Goal: Task Accomplishment & Management: Manage account settings

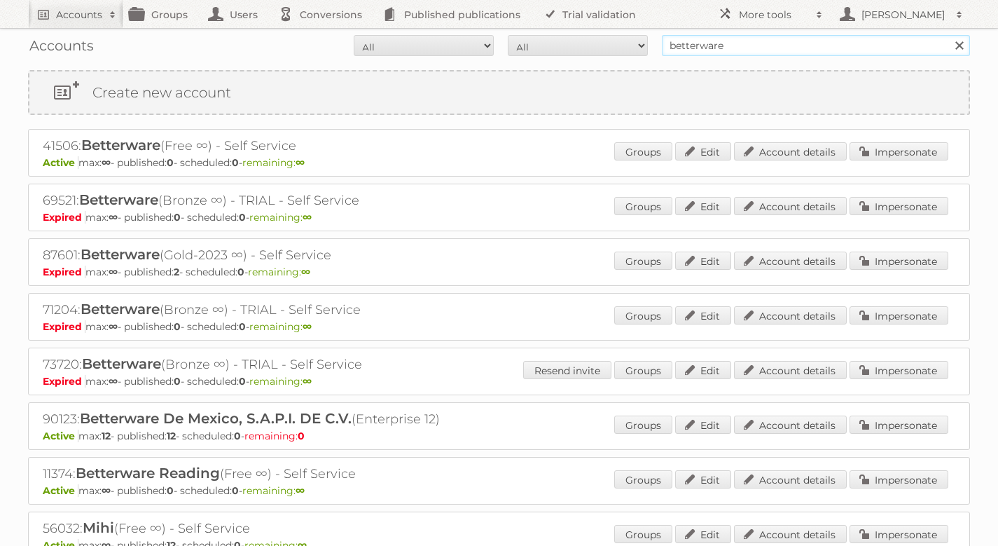
click at [826, 39] on input "betterware" at bounding box center [816, 45] width 308 height 21
type input "sinsa"
click at [948, 35] on input "Search" at bounding box center [958, 45] width 21 height 21
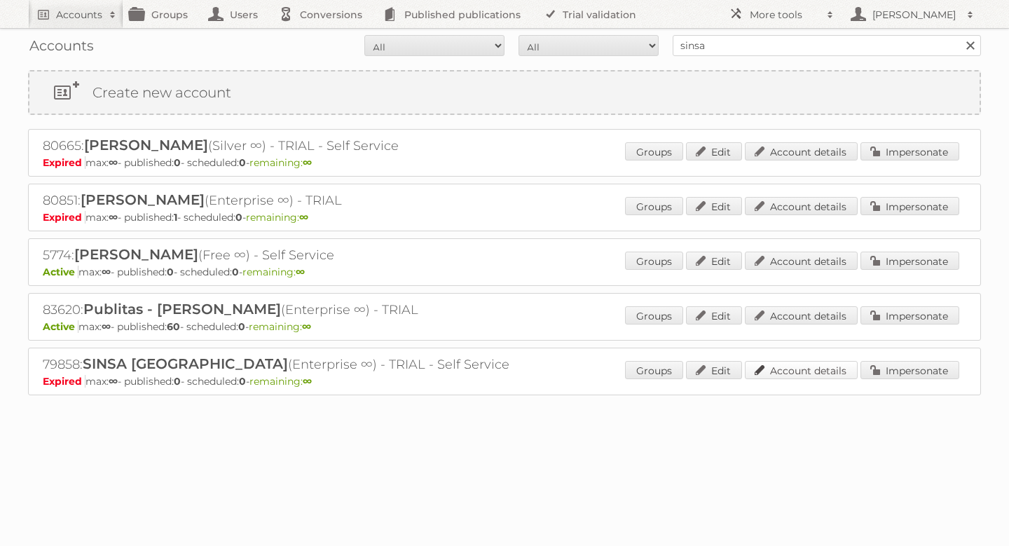
click at [794, 373] on link "Account details" at bounding box center [801, 370] width 113 height 18
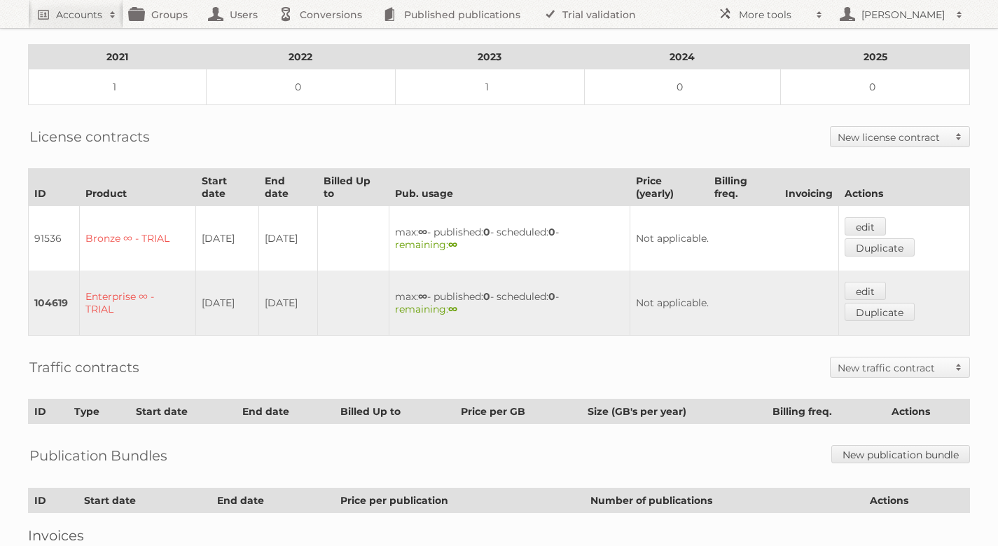
scroll to position [240, 0]
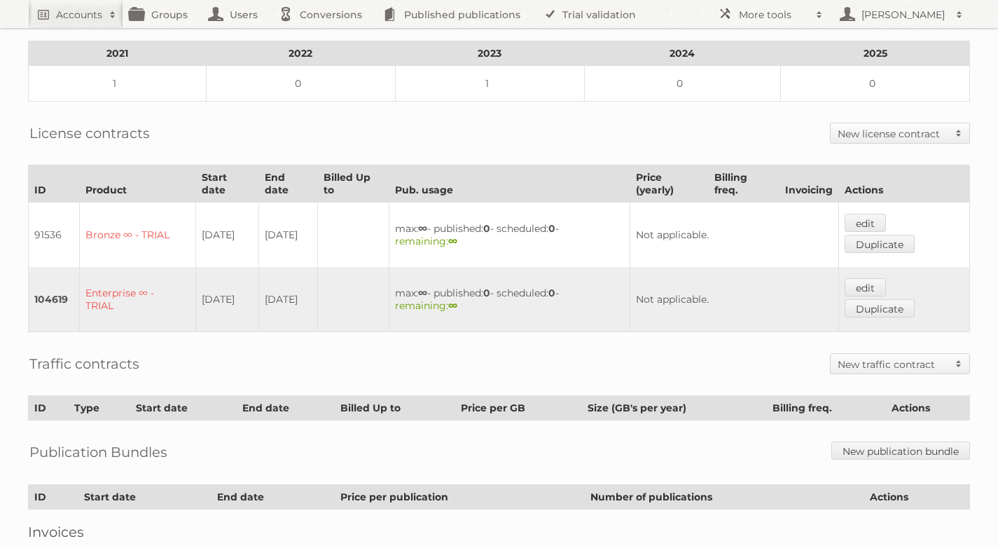
click at [871, 357] on h2 "New traffic contract" at bounding box center [893, 364] width 111 height 14
click at [926, 116] on div "License contracts New license contract Enterprise Bronze-2023 Silver-2023 Gold-…" at bounding box center [499, 133] width 942 height 35
click at [925, 128] on h2 "New license contract" at bounding box center [893, 134] width 111 height 14
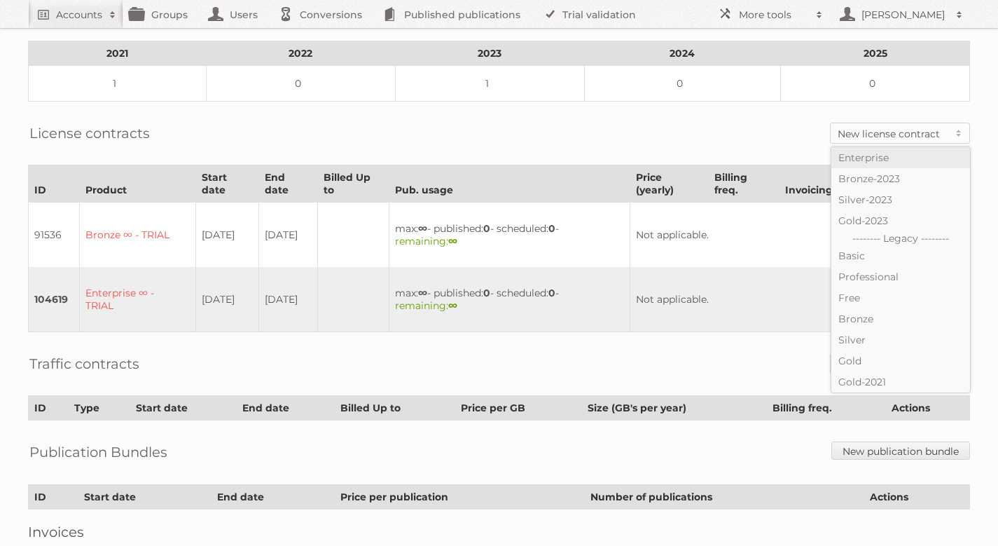
click at [890, 155] on link "Enterprise" at bounding box center [900, 157] width 139 height 21
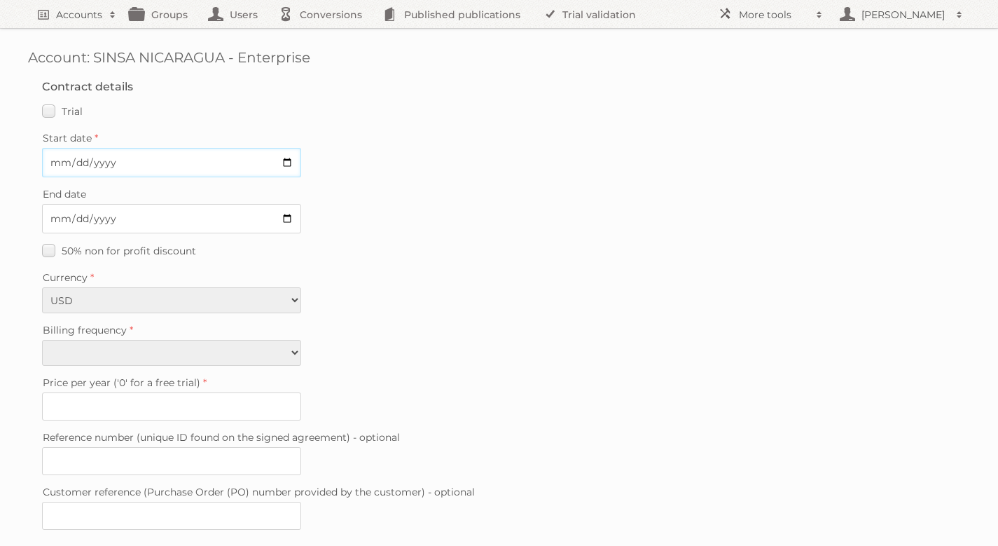
click at [148, 165] on input "Start date" at bounding box center [171, 162] width 259 height 29
click at [56, 113] on label "Trial" at bounding box center [62, 111] width 41 height 20
click at [0, 0] on input "Trial" at bounding box center [0, 0] width 0 height 0
type input "0"
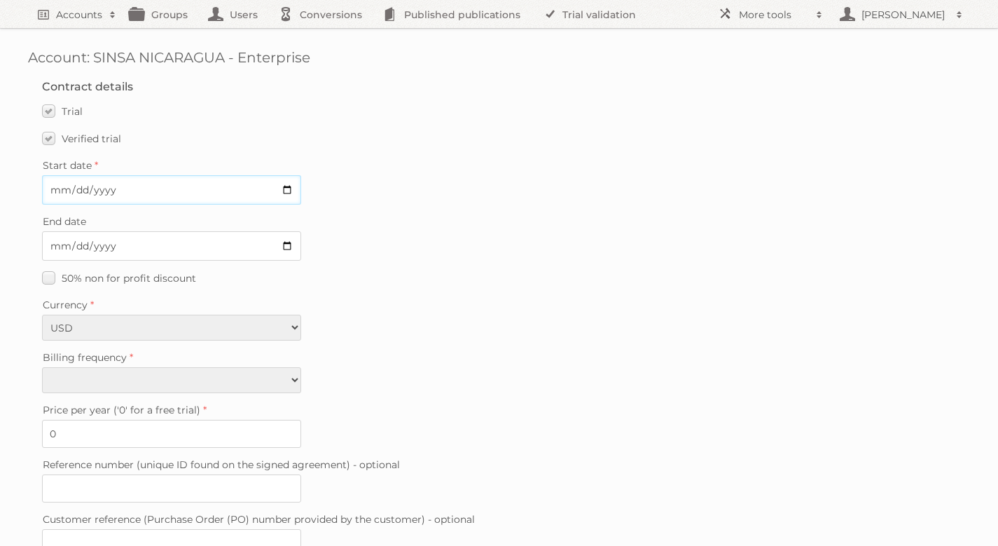
click at [295, 190] on input "Start date" at bounding box center [171, 189] width 259 height 29
click at [290, 190] on input "Start date" at bounding box center [171, 189] width 259 height 29
type input "2025-08-27"
click at [284, 243] on input "End date" at bounding box center [171, 245] width 259 height 29
type input "2025-09-30"
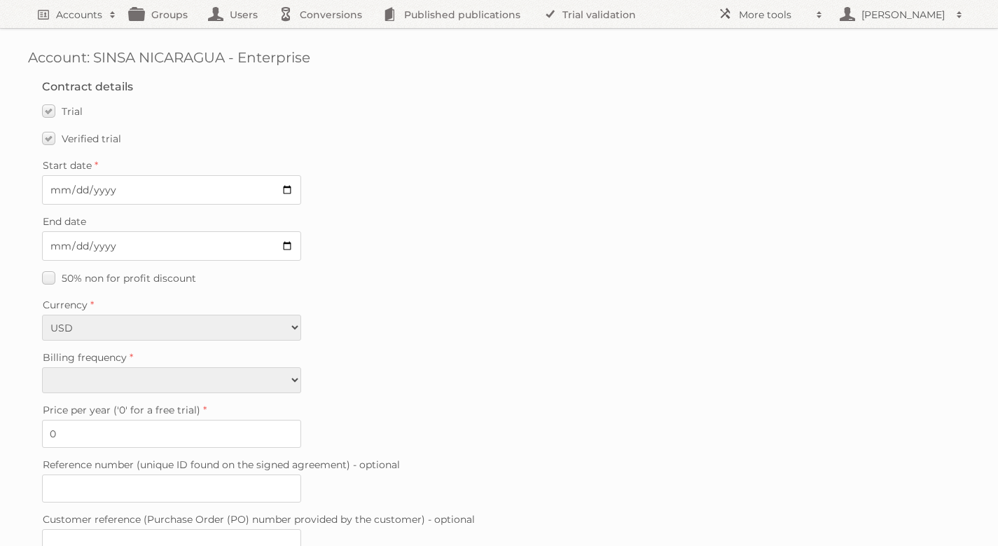
click at [221, 394] on fieldset "Contract details Trial Verified trial Start date 2025-08-27 End date 2025-09-30…" at bounding box center [499, 322] width 942 height 512
click at [236, 378] on select "Monthly Quarterly Yearly Every 2 years" at bounding box center [171, 380] width 259 height 26
select select "yearly"
click at [42, 367] on select "Monthly Quarterly Yearly Every 2 years" at bounding box center [171, 380] width 259 height 26
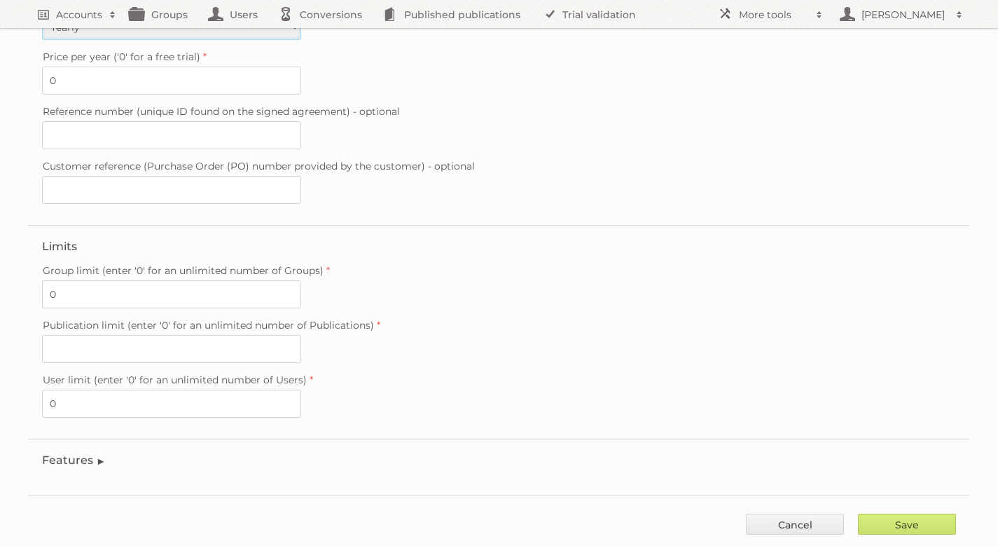
scroll to position [374, 0]
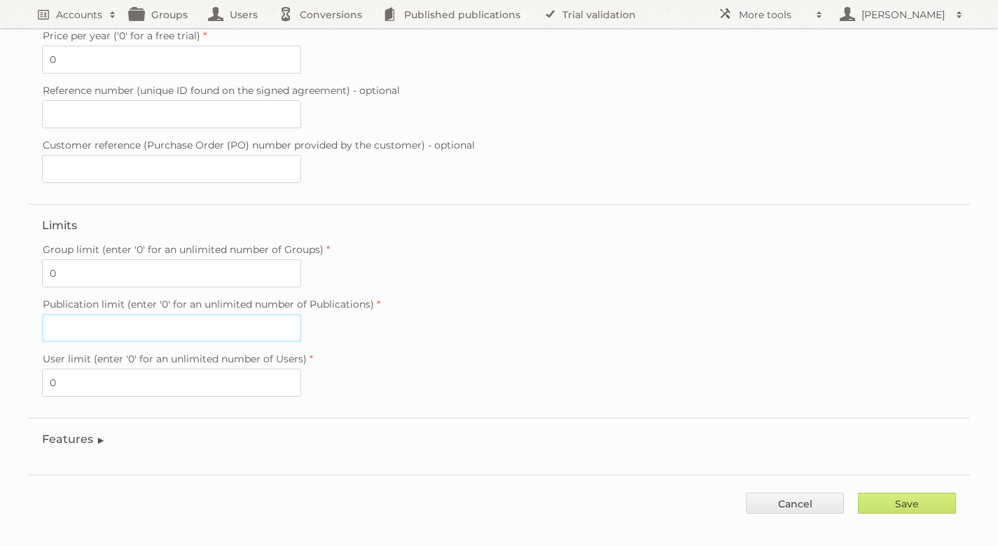
click at [234, 315] on input "Publication limit (enter '0' for an unlimited number of Publications)" at bounding box center [171, 328] width 259 height 28
type input "0"
click at [84, 432] on legend "Features" at bounding box center [74, 438] width 64 height 13
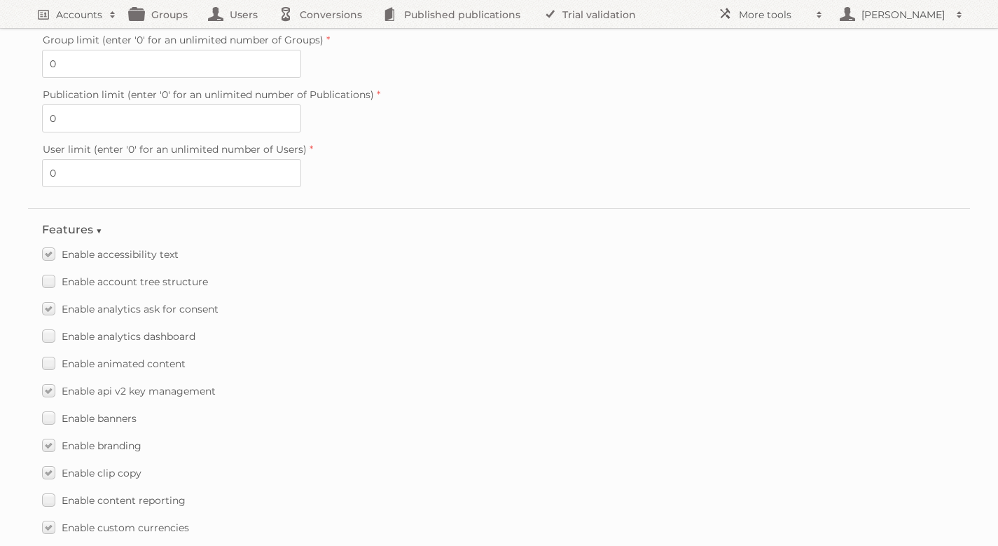
scroll to position [588, 0]
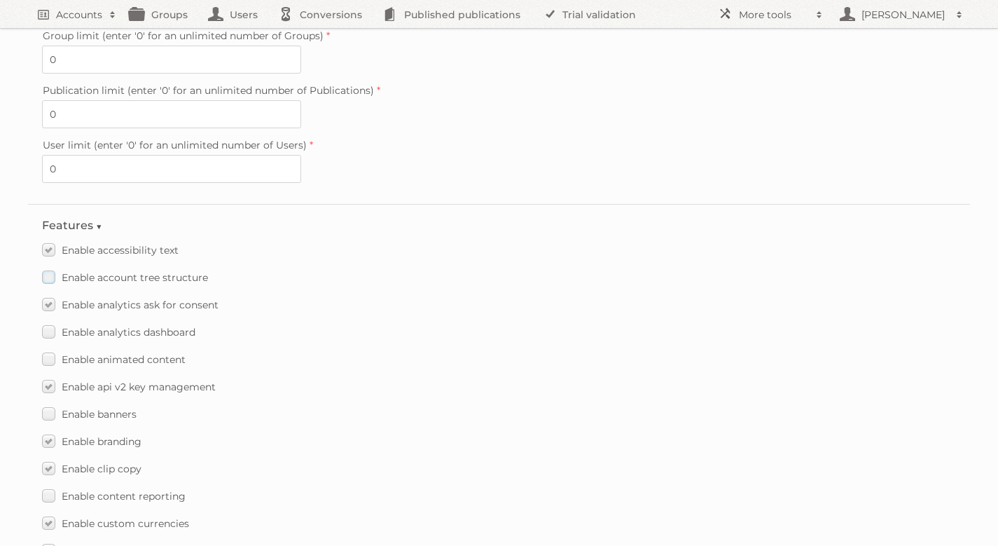
click at [146, 271] on span "Enable account tree structure" at bounding box center [135, 277] width 146 height 13
click at [0, 0] on input "Enable account tree structure" at bounding box center [0, 0] width 0 height 0
click at [128, 326] on span "Enable analytics dashboard" at bounding box center [129, 332] width 134 height 13
click at [0, 0] on input "Enable analytics dashboard" at bounding box center [0, 0] width 0 height 0
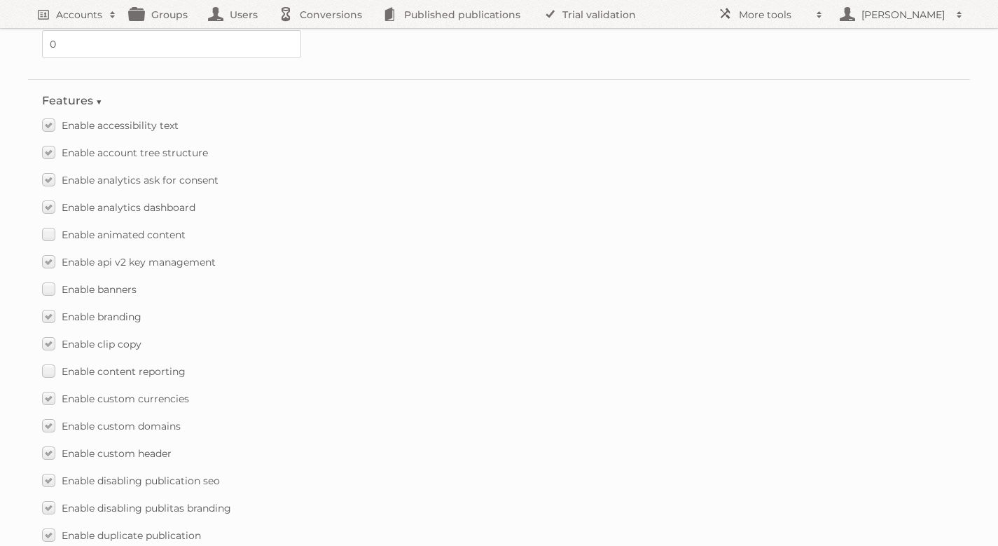
scroll to position [714, 0]
click at [129, 226] on span "Enable animated content" at bounding box center [124, 232] width 124 height 13
click at [0, 0] on input "Enable animated content" at bounding box center [0, 0] width 0 height 0
click at [87, 281] on span "Enable banners" at bounding box center [99, 287] width 75 height 13
click at [0, 0] on input "Enable banners" at bounding box center [0, 0] width 0 height 0
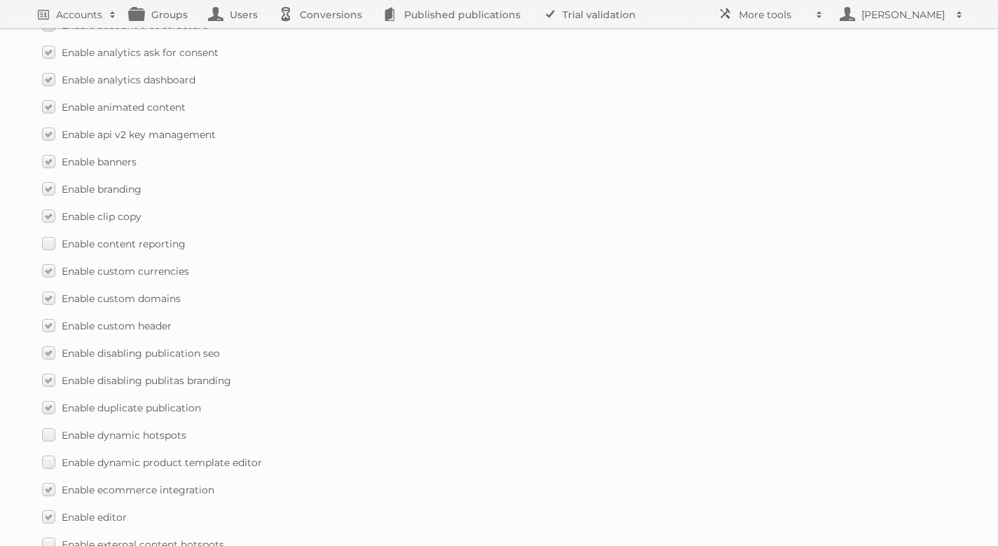
scroll to position [844, 0]
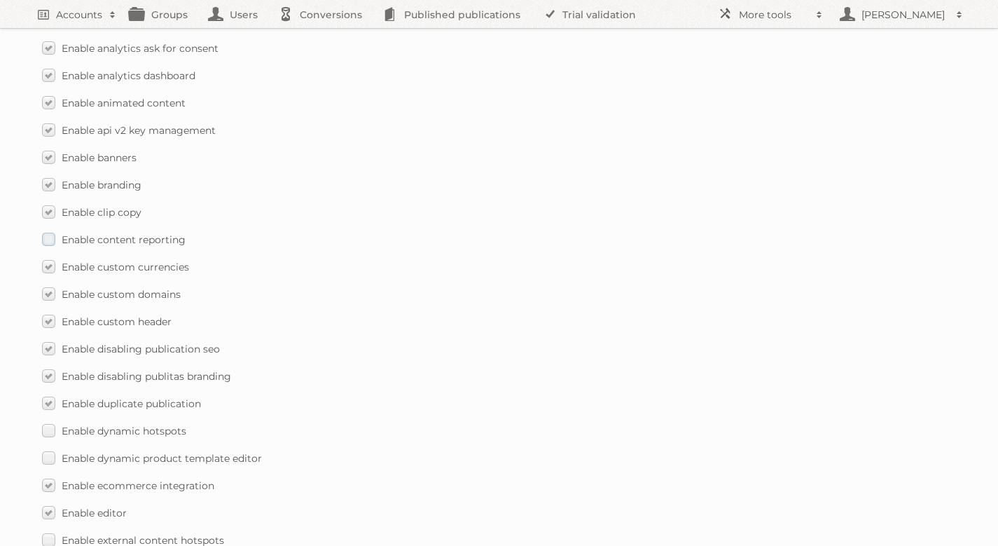
click at [151, 233] on span "Enable content reporting" at bounding box center [124, 239] width 124 height 13
click at [0, 0] on input "Enable content reporting" at bounding box center [0, 0] width 0 height 0
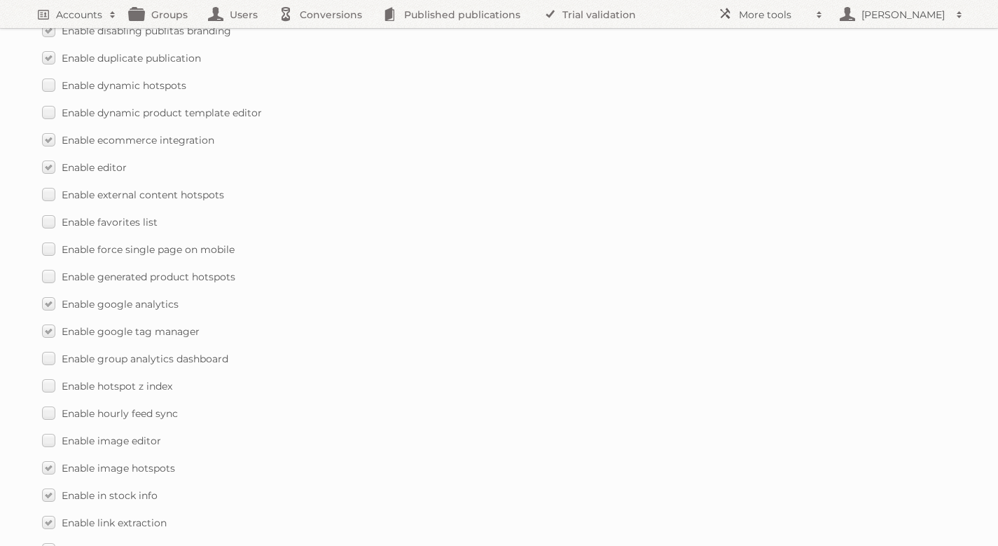
scroll to position [1191, 0]
click at [150, 186] on span "Enable external content hotspots" at bounding box center [143, 192] width 162 height 13
click at [0, 0] on input "Enable external content hotspots" at bounding box center [0, 0] width 0 height 0
click at [132, 214] on span "Enable favorites list" at bounding box center [110, 220] width 96 height 13
click at [0, 0] on input "Enable favorites list" at bounding box center [0, 0] width 0 height 0
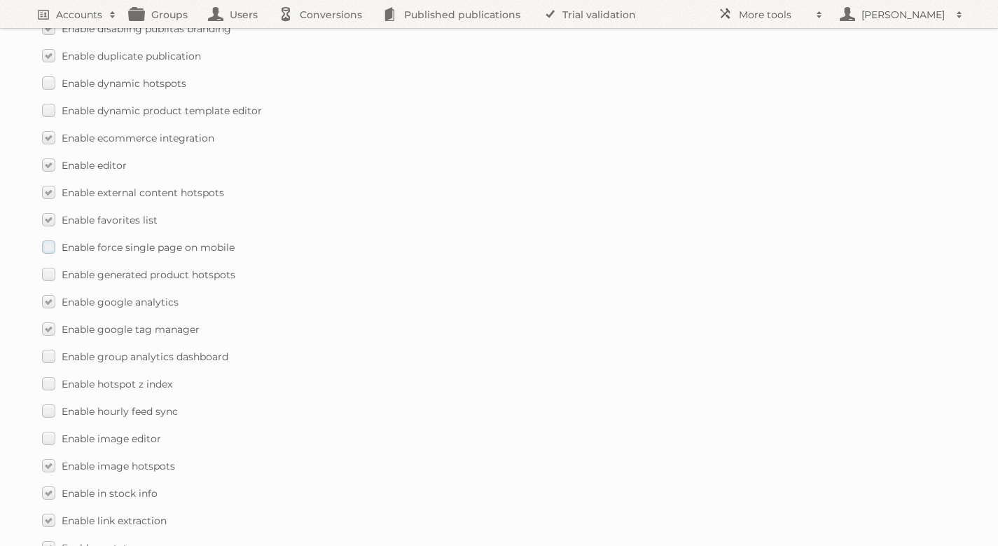
click at [144, 241] on span "Enable force single page on mobile" at bounding box center [148, 247] width 173 height 13
click at [0, 0] on input "Enable force single page on mobile" at bounding box center [0, 0] width 0 height 0
click at [150, 268] on span "Enable generated product hotspots" at bounding box center [149, 274] width 174 height 13
click at [0, 0] on input "Enable generated product hotspots" at bounding box center [0, 0] width 0 height 0
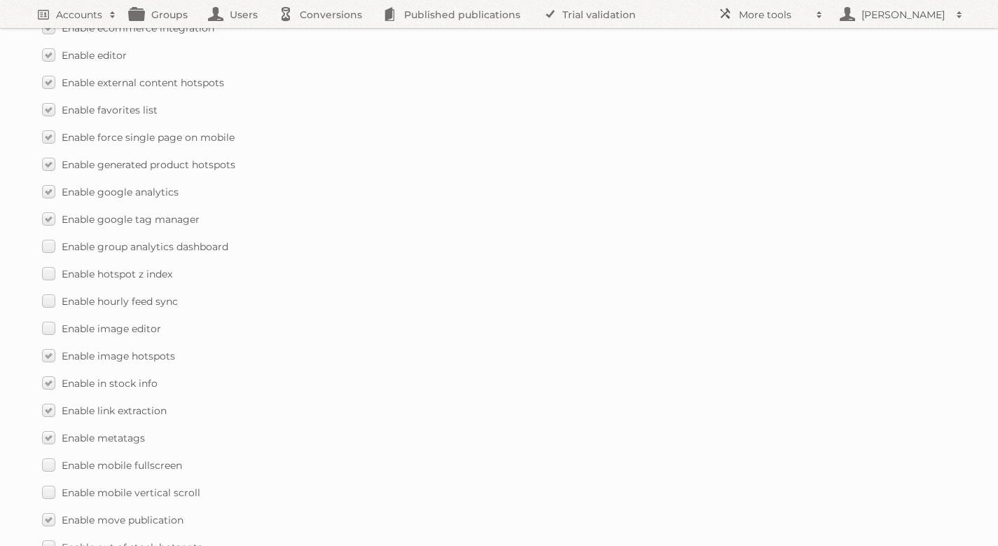
scroll to position [1315, 0]
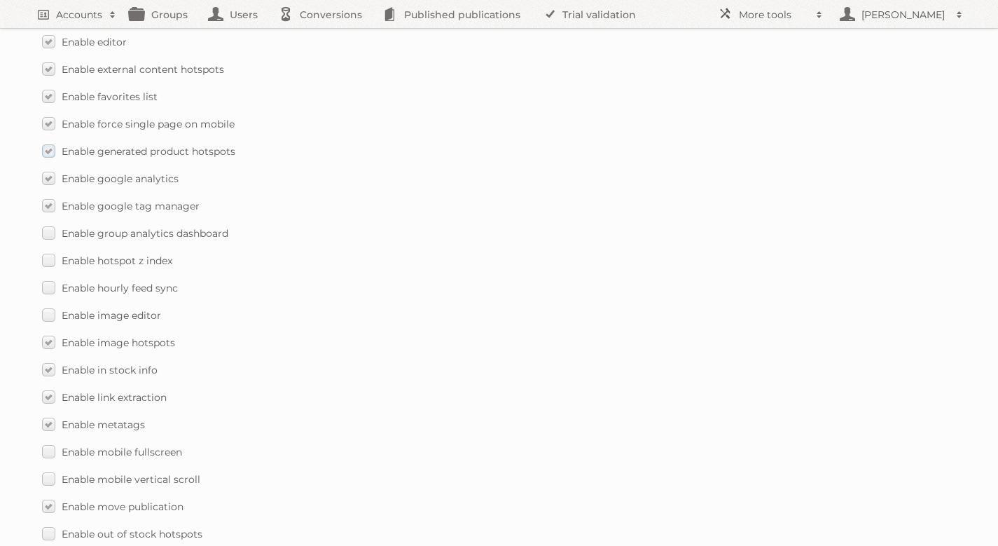
click at [198, 145] on span "Enable generated product hotspots" at bounding box center [149, 151] width 174 height 13
click at [0, 0] on input "Enable generated product hotspots" at bounding box center [0, 0] width 0 height 0
click at [120, 227] on span "Enable group analytics dashboard" at bounding box center [145, 233] width 167 height 13
click at [0, 0] on input "Enable group analytics dashboard" at bounding box center [0, 0] width 0 height 0
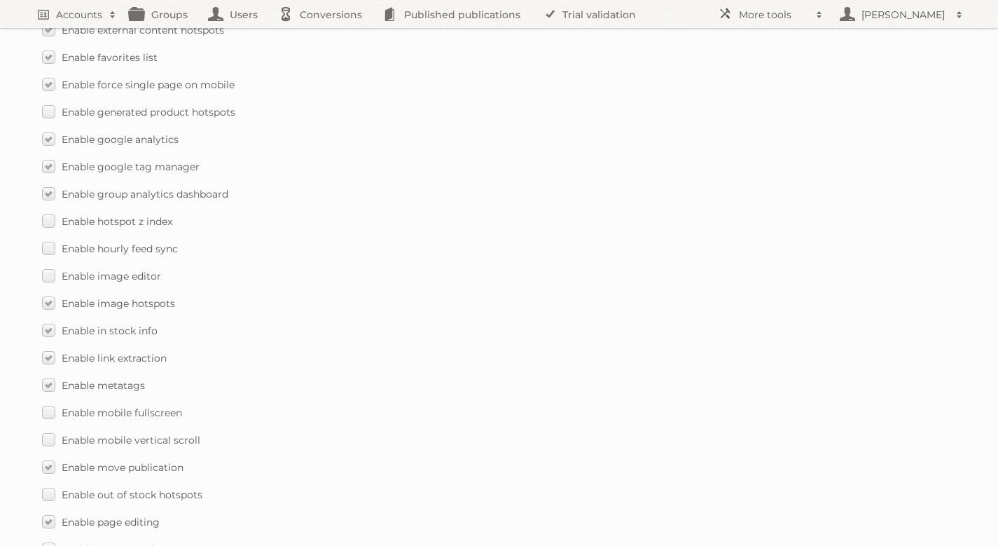
scroll to position [1360, 0]
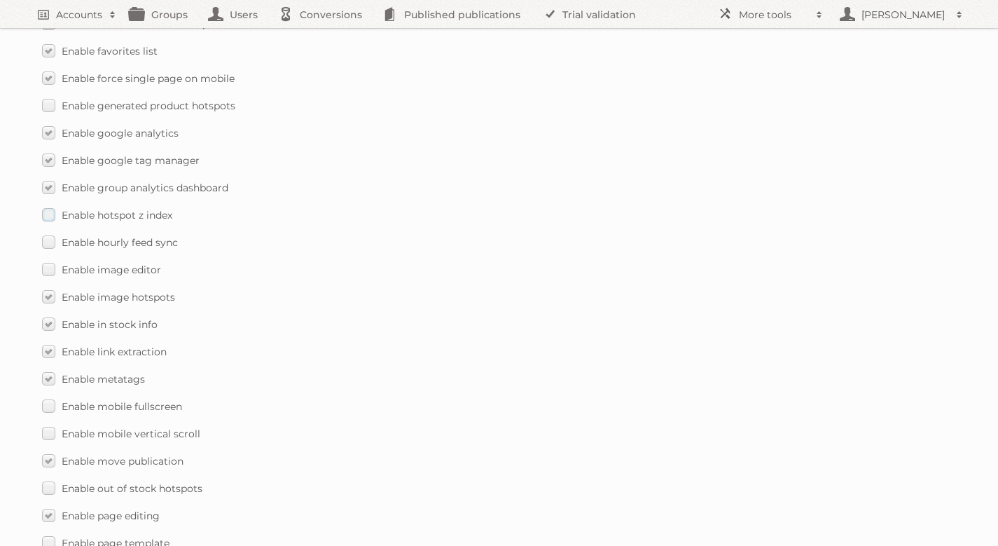
click at [141, 209] on label "Enable hotspot z index" at bounding box center [107, 215] width 130 height 20
click at [0, 0] on input "Enable hotspot z index" at bounding box center [0, 0] width 0 height 0
click at [139, 237] on label "Enable hourly feed sync" at bounding box center [110, 242] width 136 height 20
click at [0, 0] on input "Enable hourly feed sync" at bounding box center [0, 0] width 0 height 0
click at [140, 263] on span "Enable image editor" at bounding box center [111, 269] width 99 height 13
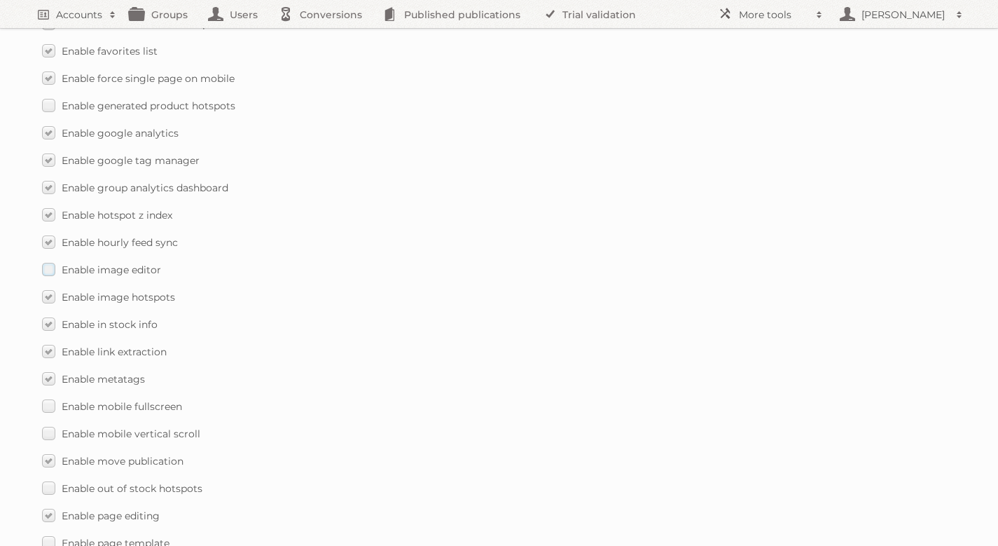
click at [0, 0] on input "Enable image editor" at bounding box center [0, 0] width 0 height 0
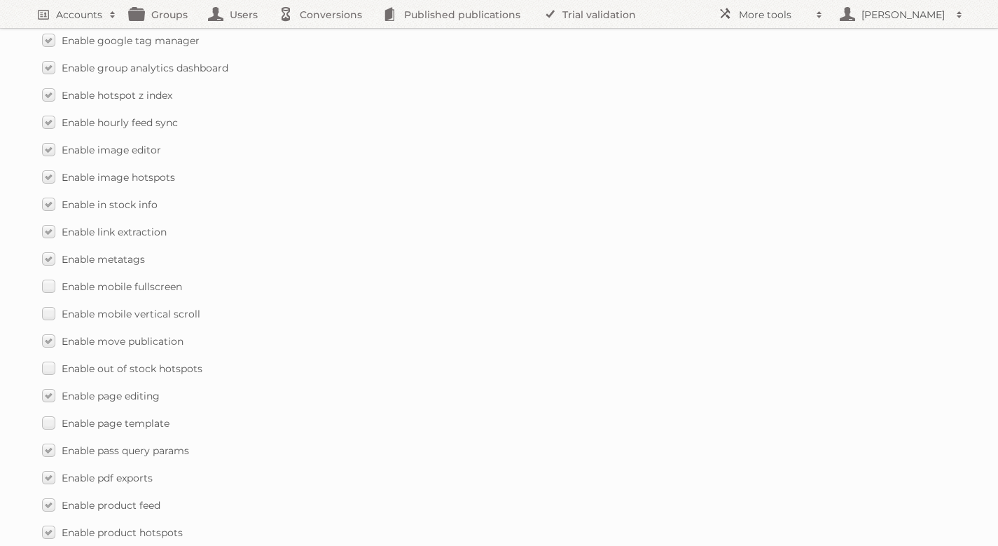
scroll to position [1508, 0]
click at [157, 252] on span "Enable mobile fullscreen" at bounding box center [122, 258] width 120 height 13
click at [0, 0] on input "Enable mobile fullscreen" at bounding box center [0, 0] width 0 height 0
click at [169, 279] on span "Enable mobile vertical scroll" at bounding box center [131, 285] width 139 height 13
click at [0, 0] on input "Enable mobile vertical scroll" at bounding box center [0, 0] width 0 height 0
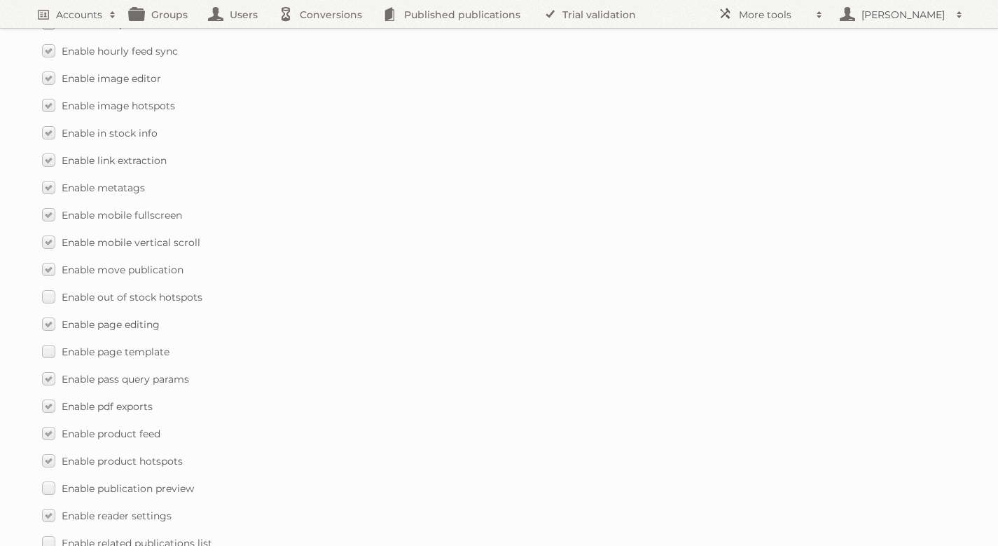
scroll to position [1558, 0]
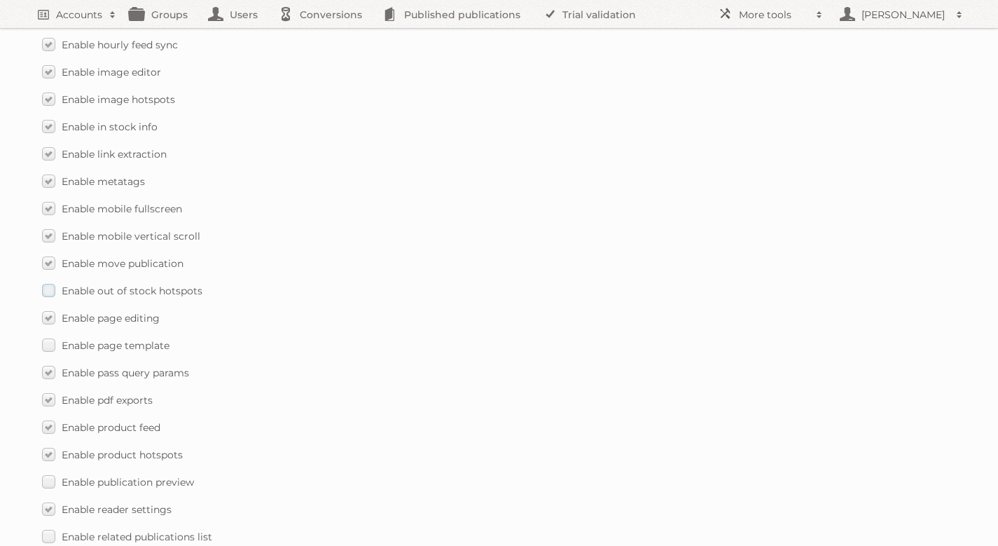
click at [184, 284] on span "Enable out of stock hotspots" at bounding box center [132, 290] width 141 height 13
click at [0, 0] on input "Enable out of stock hotspots" at bounding box center [0, 0] width 0 height 0
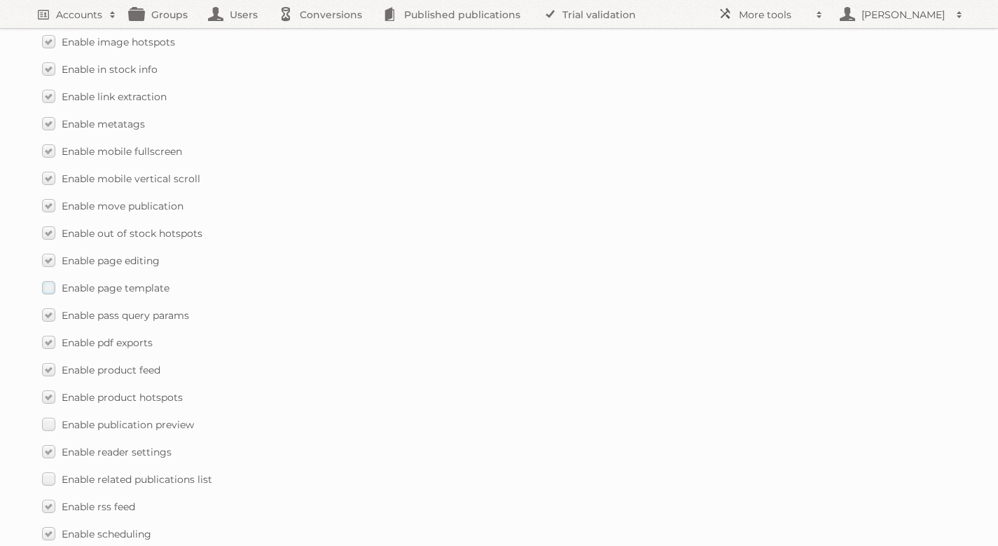
click at [132, 282] on span "Enable page template" at bounding box center [116, 288] width 108 height 13
click at [0, 0] on input "Enable page template" at bounding box center [0, 0] width 0 height 0
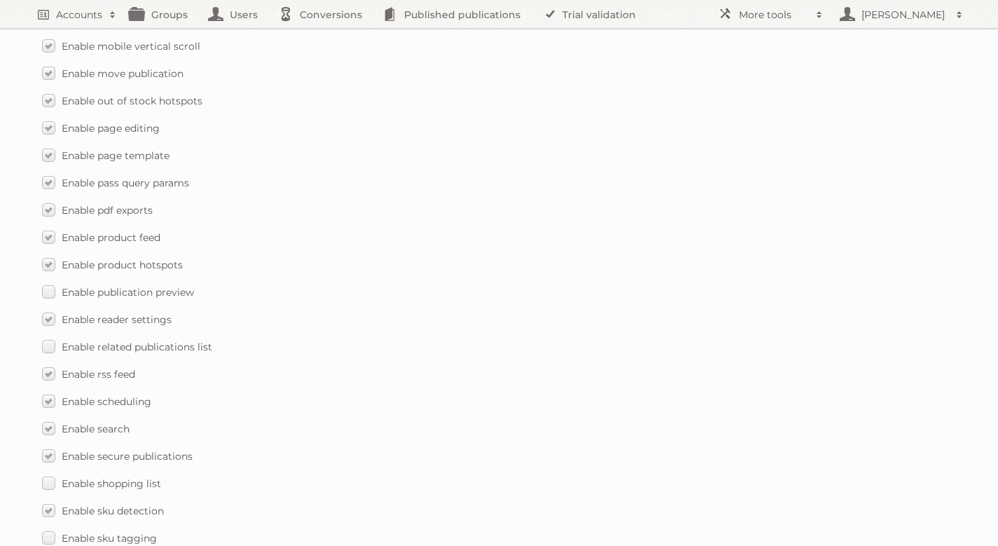
scroll to position [1752, 0]
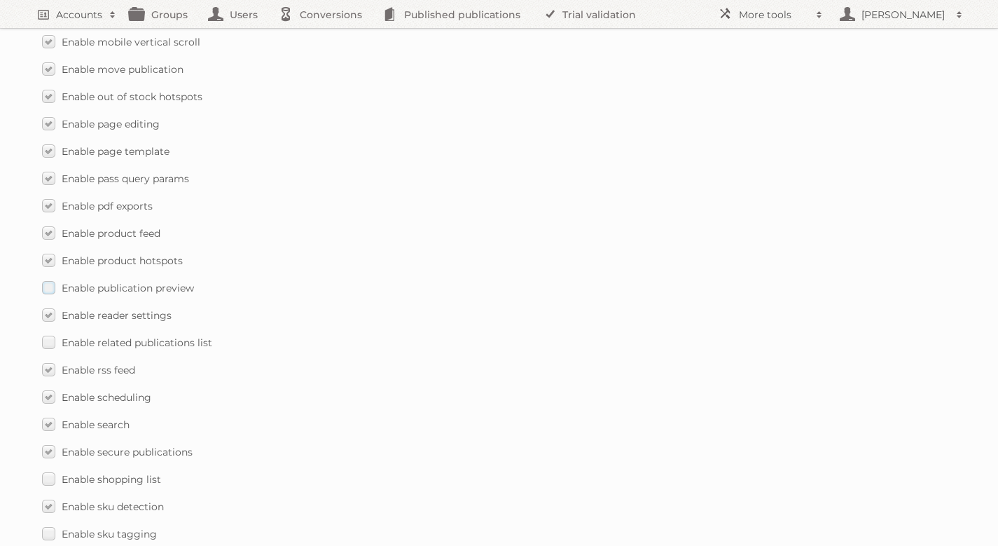
click at [148, 282] on span "Enable publication preview" at bounding box center [128, 288] width 132 height 13
click at [0, 0] on input "Enable publication preview" at bounding box center [0, 0] width 0 height 0
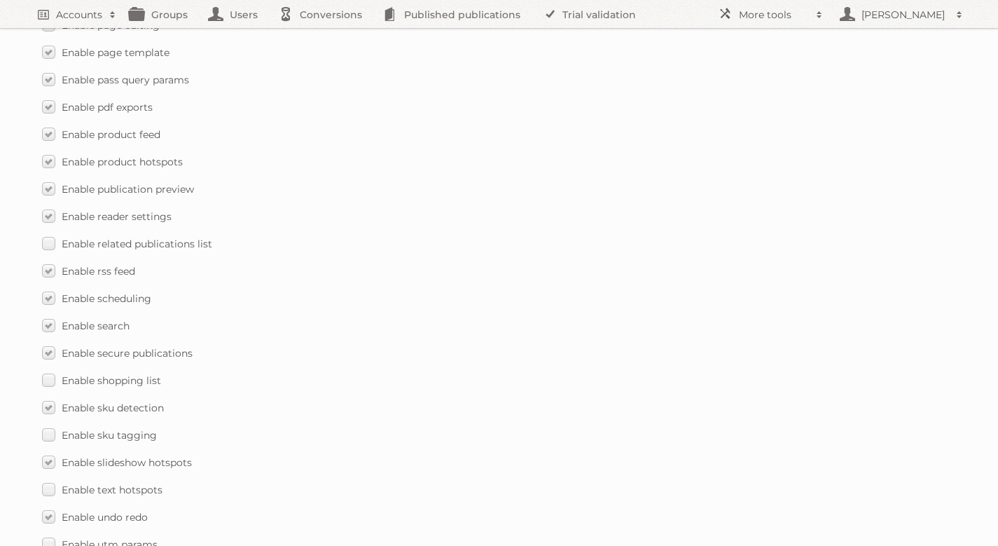
scroll to position [1861, 0]
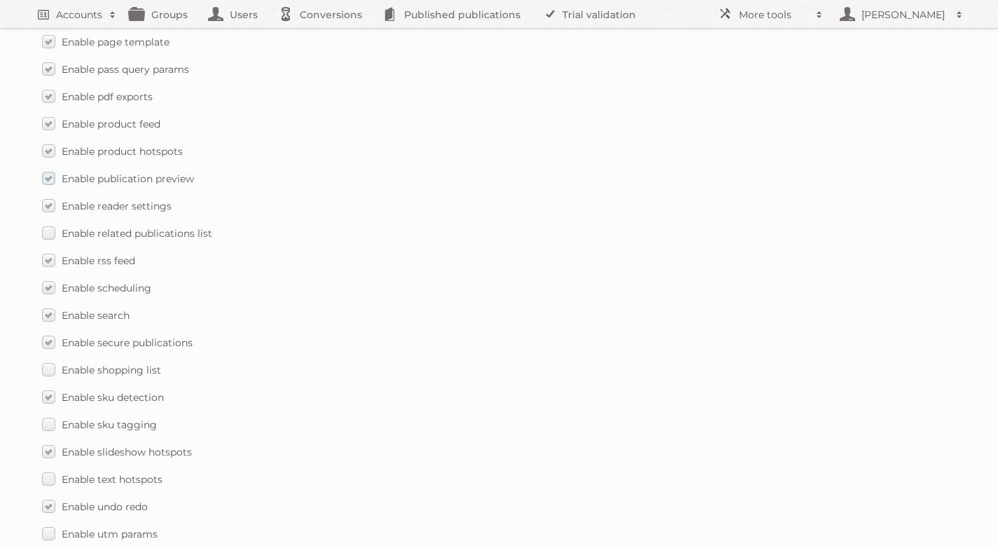
click at [122, 172] on span "Enable publication preview" at bounding box center [128, 178] width 132 height 13
click at [0, 0] on input "Enable publication preview" at bounding box center [0, 0] width 0 height 0
click at [154, 227] on span "Enable related publications list" at bounding box center [137, 233] width 151 height 13
click at [0, 0] on input "Enable related publications list" at bounding box center [0, 0] width 0 height 0
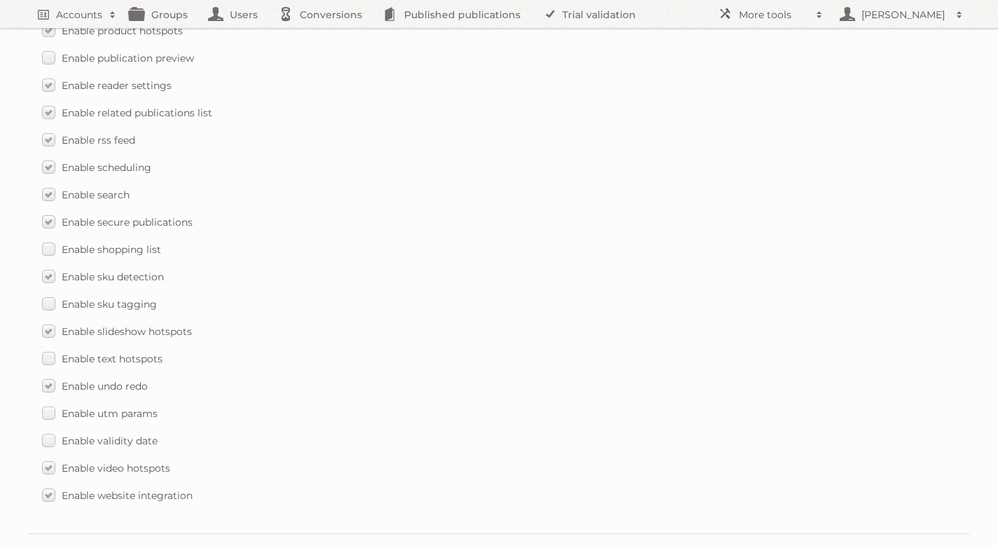
scroll to position [1988, 0]
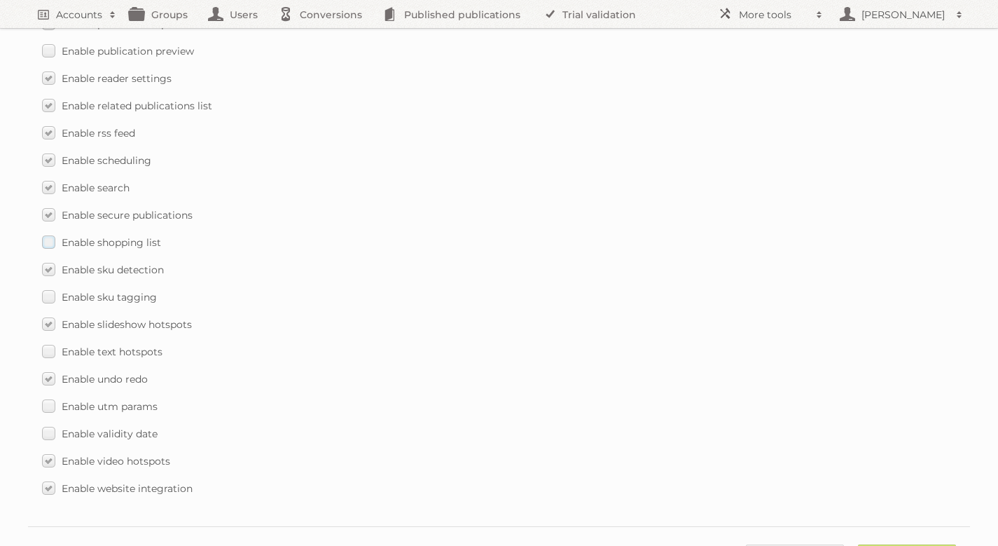
click at [135, 236] on span "Enable shopping list" at bounding box center [111, 242] width 99 height 13
click at [0, 0] on input "Enable shopping list" at bounding box center [0, 0] width 0 height 0
click at [147, 291] on span "Enable sku tagging" at bounding box center [109, 297] width 95 height 13
click at [0, 0] on input "Enable sku tagging" at bounding box center [0, 0] width 0 height 0
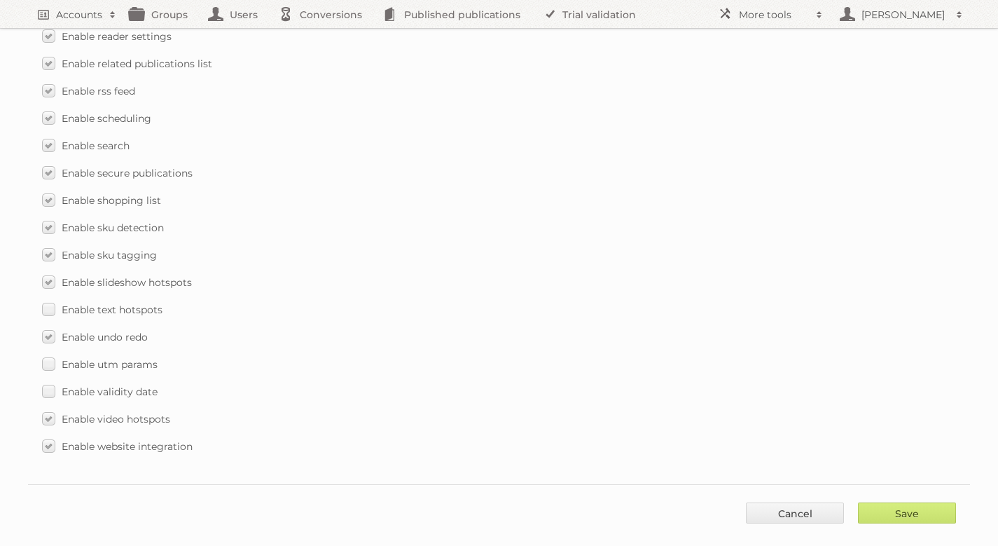
scroll to position [2040, 0]
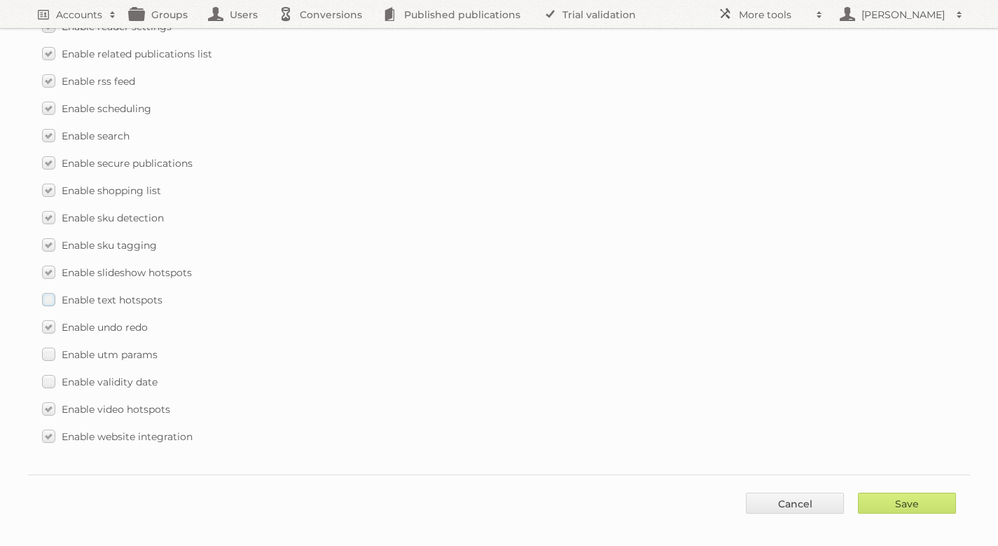
click at [137, 293] on span "Enable text hotspots" at bounding box center [112, 299] width 101 height 13
click at [0, 0] on input "Enable text hotspots" at bounding box center [0, 0] width 0 height 0
click at [130, 348] on span "Enable utm params" at bounding box center [110, 354] width 96 height 13
click at [0, 0] on input "Enable utm params" at bounding box center [0, 0] width 0 height 0
click at [131, 375] on span "Enable validity date" at bounding box center [110, 381] width 96 height 13
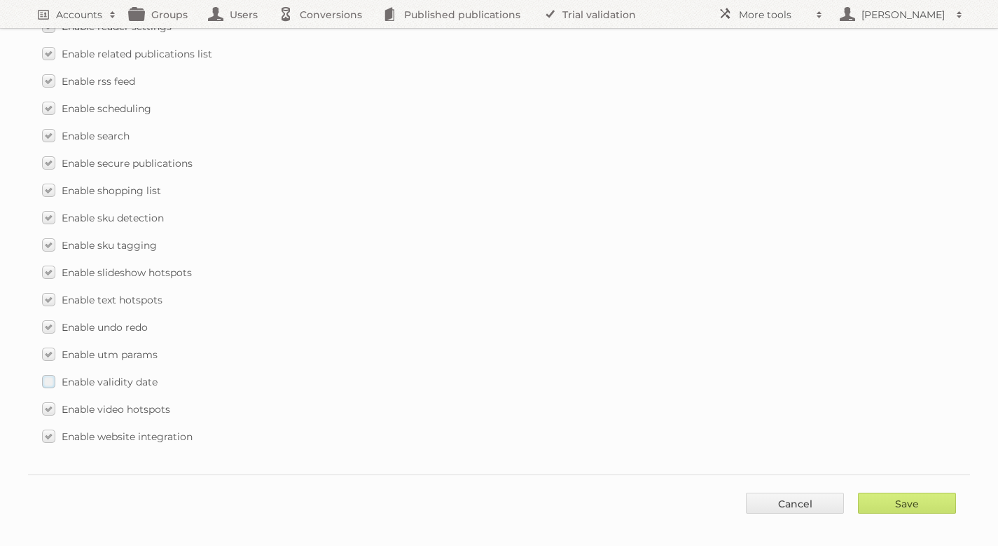
click at [0, 0] on input "Enable validity date" at bounding box center [0, 0] width 0 height 0
click at [887, 492] on input "Save" at bounding box center [907, 502] width 98 height 21
type input "..."
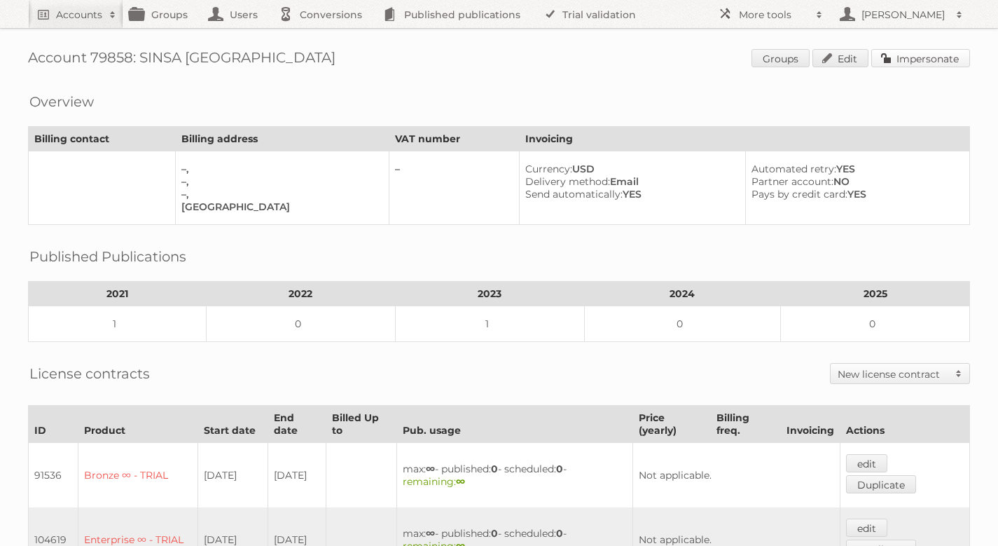
click at [909, 60] on link "Impersonate" at bounding box center [920, 58] width 99 height 18
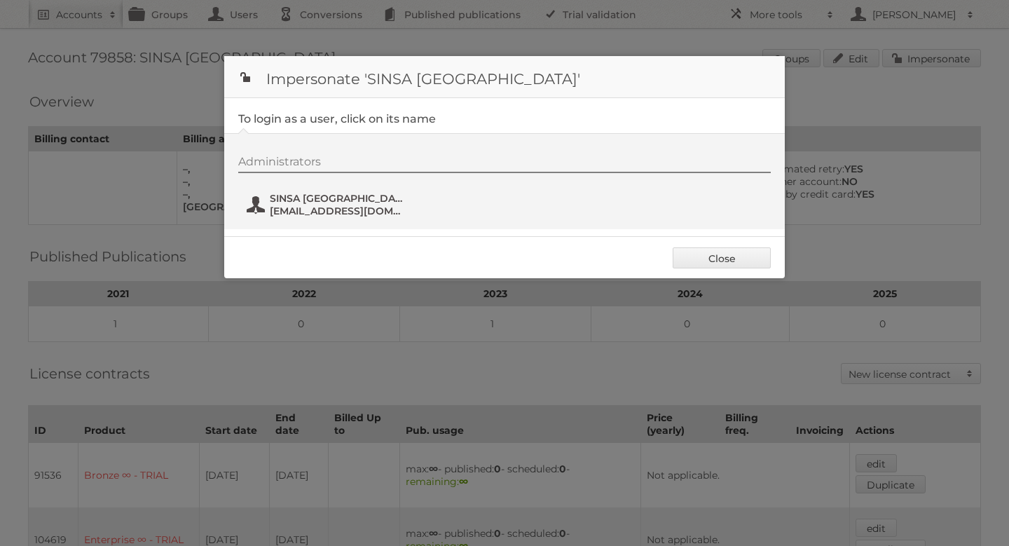
click at [316, 212] on span "[EMAIL_ADDRESS][DOMAIN_NAME]" at bounding box center [338, 211] width 136 height 13
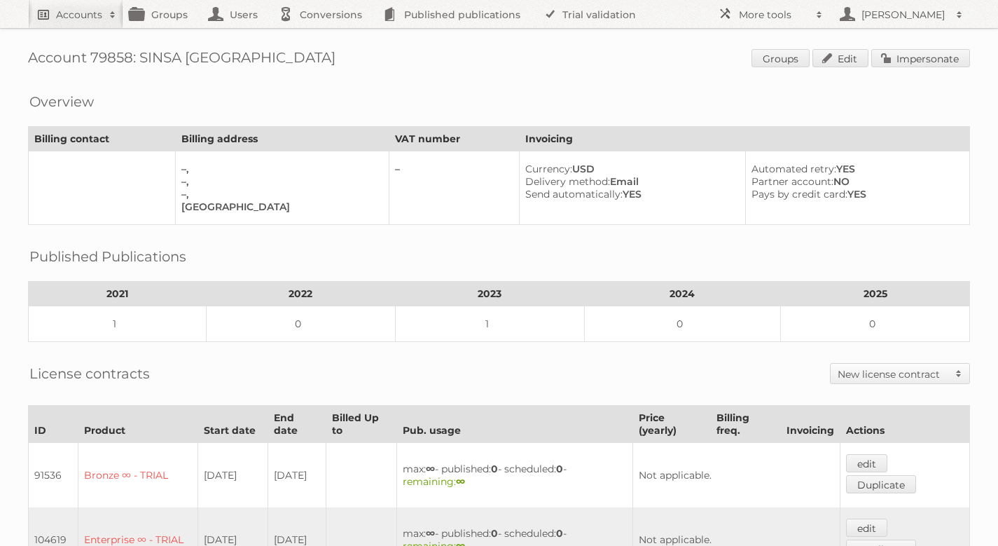
click at [91, 25] on link "Accounts" at bounding box center [75, 14] width 95 height 28
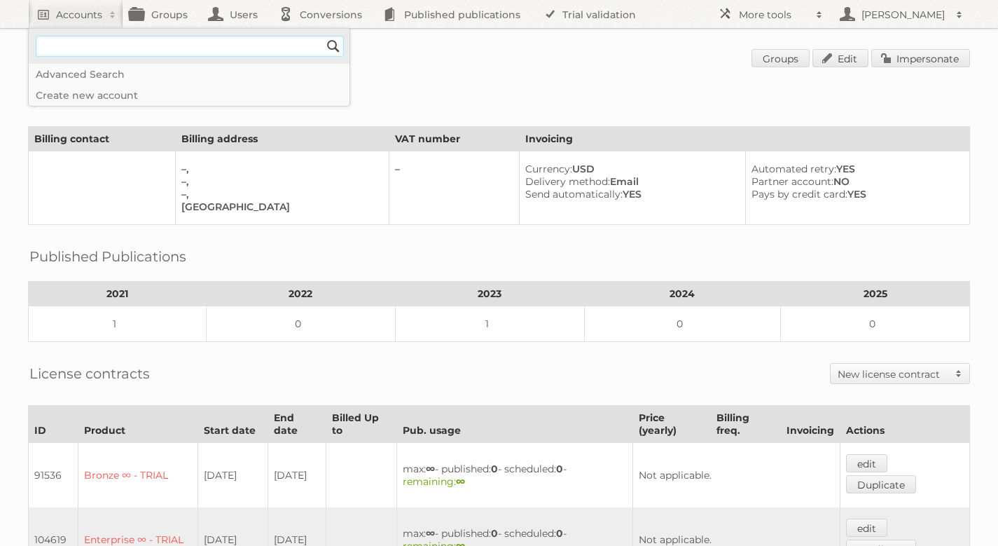
paste input"] "[PERSON_NAME][EMAIL_ADDRESS][PERSON_NAME][DOMAIN_NAME]"
type input"] "[PERSON_NAME][EMAIL_ADDRESS][DOMAIN_NAME]"
click at [191, 12] on link "Groups" at bounding box center [162, 14] width 78 height 28
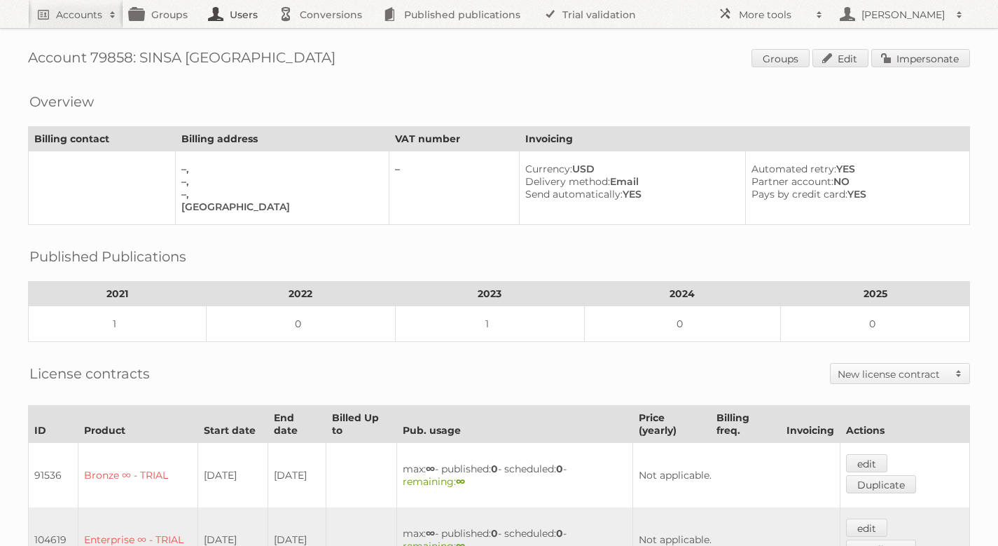
click at [240, 11] on link "Users" at bounding box center [237, 14] width 70 height 28
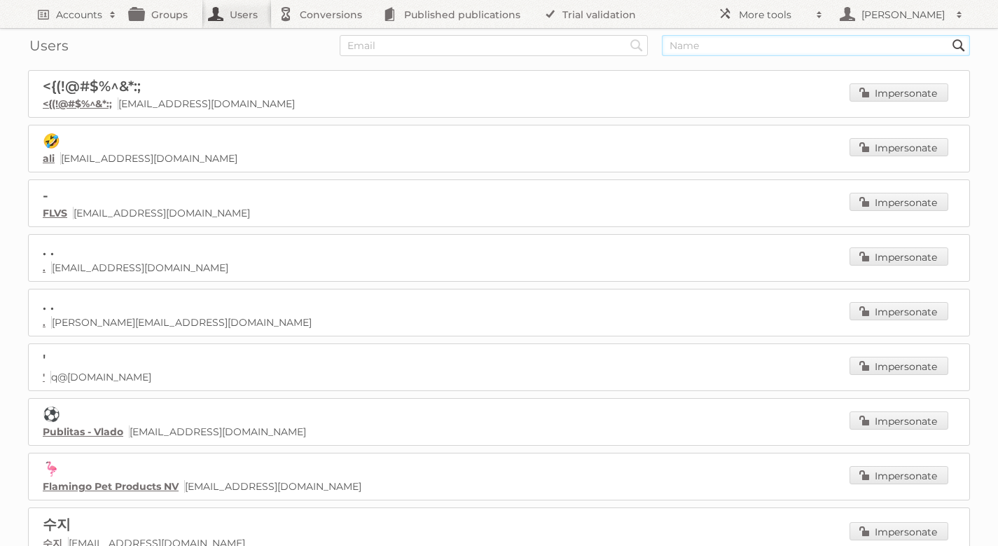
click at [773, 50] on input "text" at bounding box center [816, 45] width 308 height 21
click at [569, 45] on input "text" at bounding box center [494, 45] width 308 height 21
paste input "stephanie.flores@sinsa.com.ni"
type input "stephanie.flores@sinsa.com.ni"
click at [638, 48] on link at bounding box center [637, 45] width 21 height 21
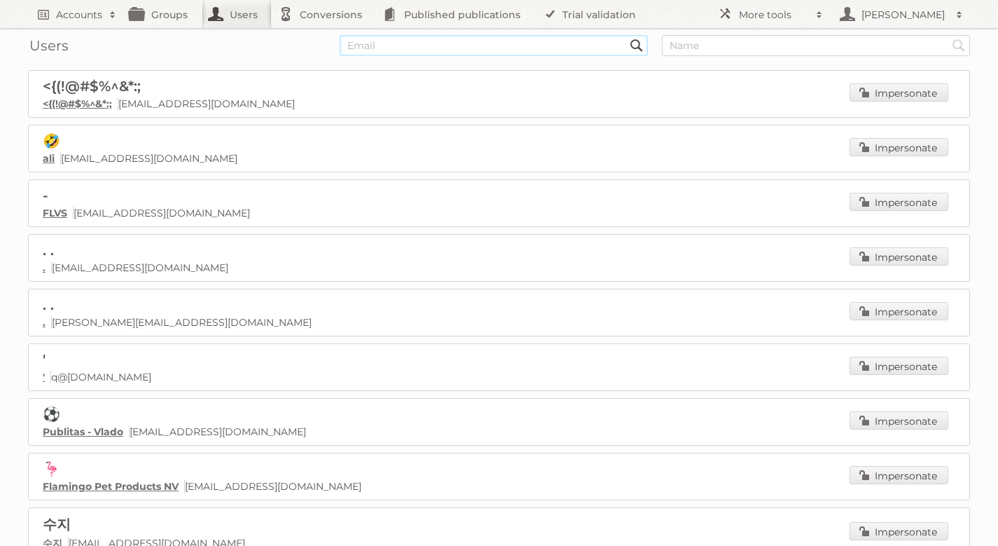
click at [511, 39] on input "text" at bounding box center [494, 45] width 308 height 21
paste input "stephanie.flores@sinsa.com.ni"
type input "stephanie.flores@sinsa.com.ni"
click at [626, 35] on input "Search" at bounding box center [636, 45] width 21 height 21
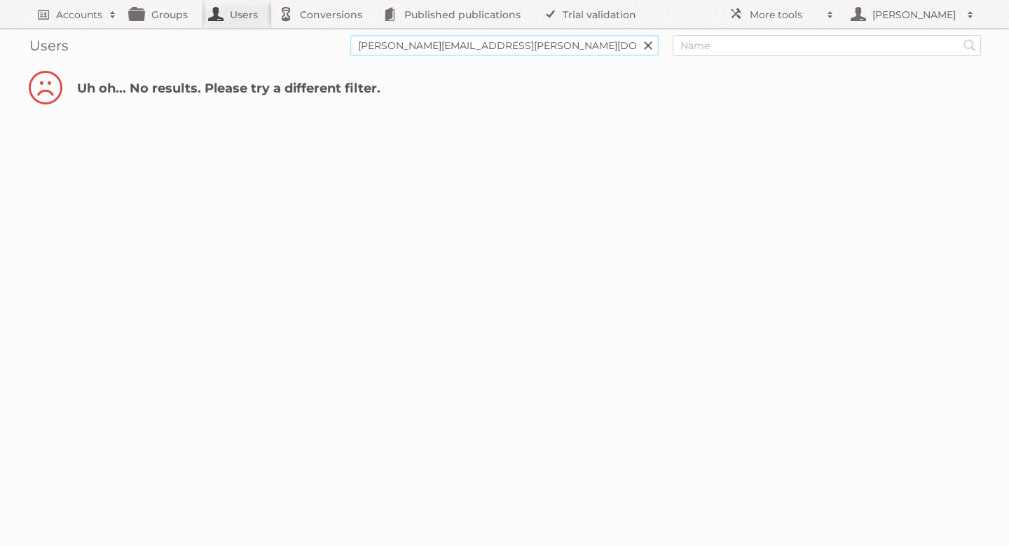
click at [525, 44] on input "[PERSON_NAME][EMAIL_ADDRESS][PERSON_NAME][DOMAIN_NAME]" at bounding box center [504, 45] width 308 height 21
type input "[PERSON_NAME]"
click at [637, 35] on input "Search" at bounding box center [647, 45] width 21 height 21
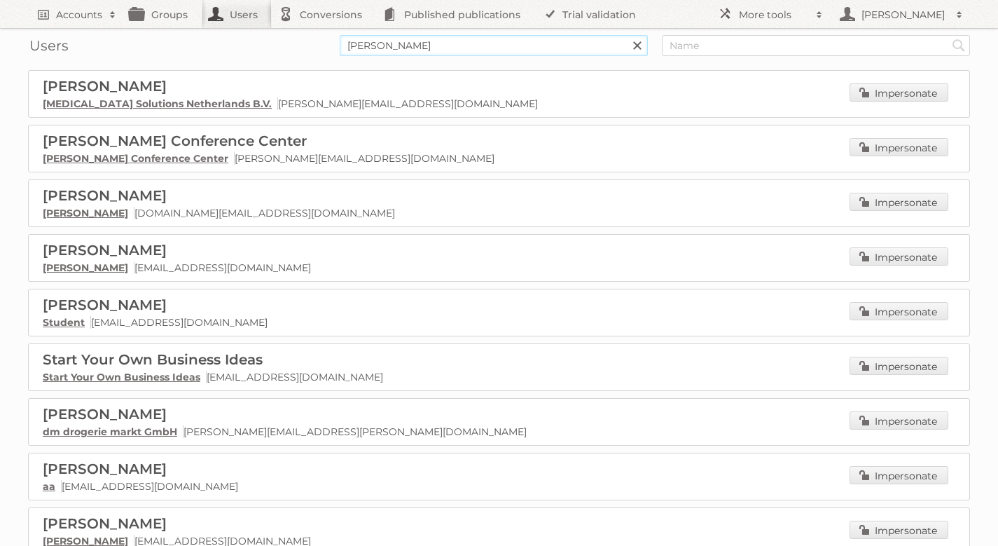
click at [456, 48] on input "[PERSON_NAME]" at bounding box center [494, 45] width 308 height 21
type input "[PERSON_NAME]"
click at [626, 35] on input "Search" at bounding box center [636, 45] width 21 height 21
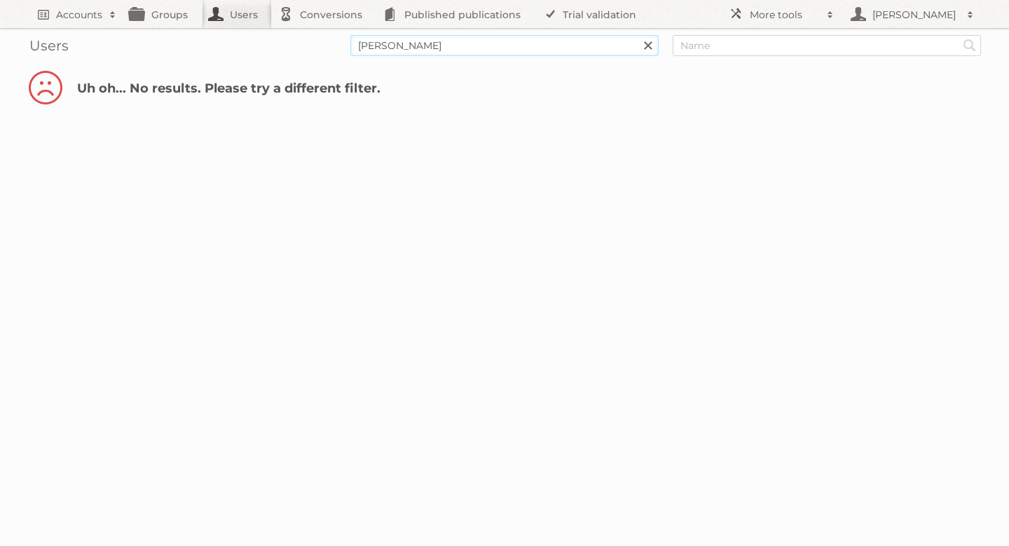
click at [541, 51] on input "[PERSON_NAME]" at bounding box center [504, 45] width 308 height 21
type input "[PERSON_NAME].[PERSON_NAME]"
click at [637, 35] on input "Search" at bounding box center [647, 45] width 21 height 21
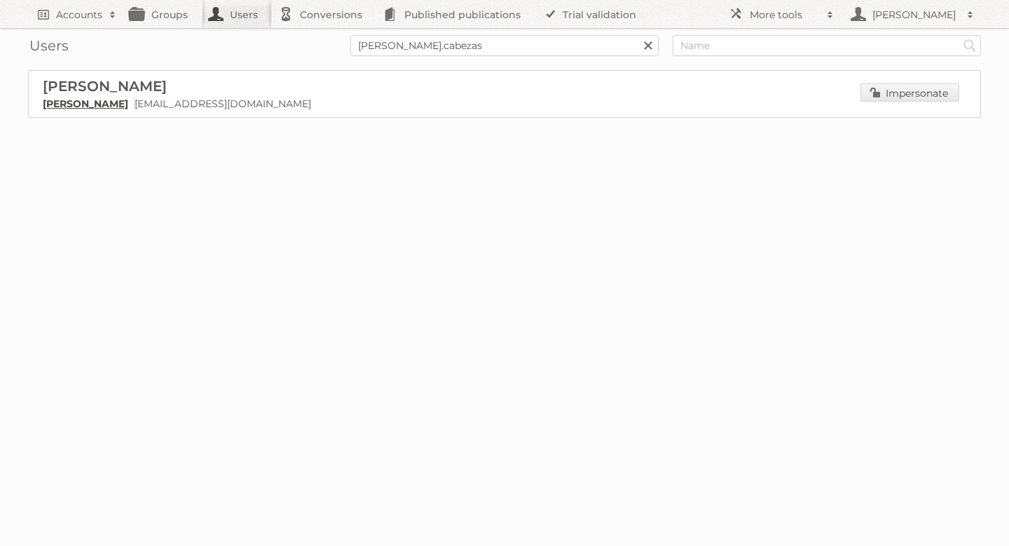
click at [99, 109] on link "[PERSON_NAME]" at bounding box center [85, 103] width 85 height 13
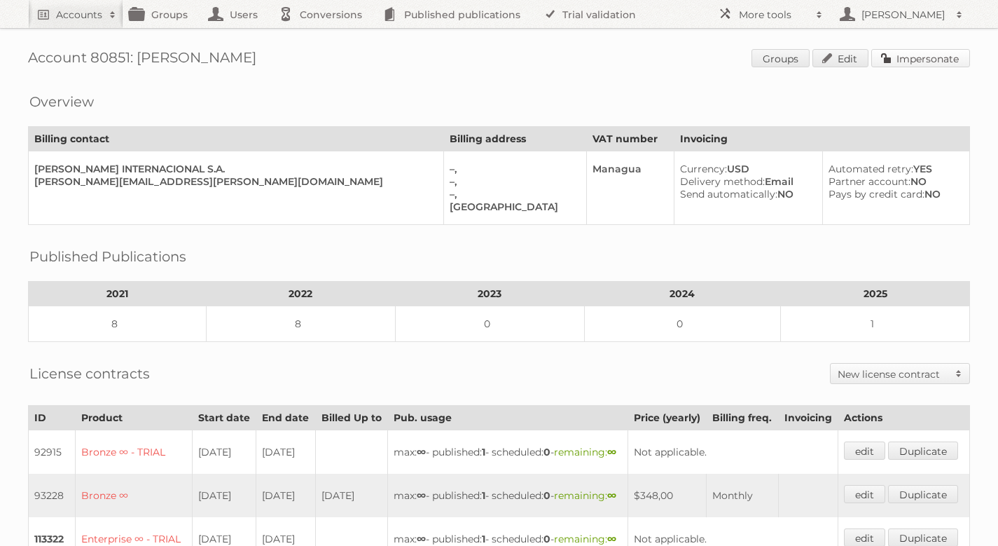
click at [939, 60] on link "Impersonate" at bounding box center [920, 58] width 99 height 18
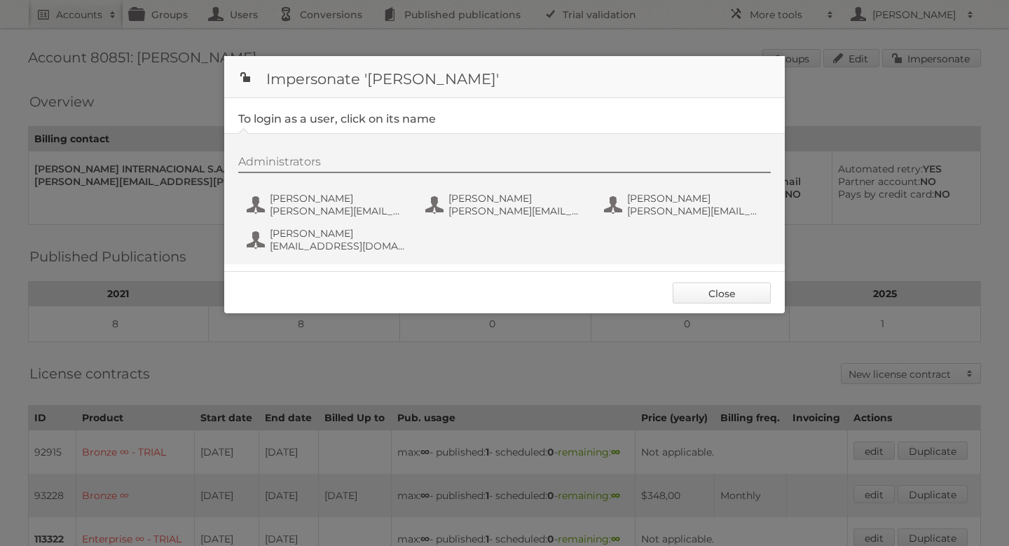
click at [737, 288] on link "Close" at bounding box center [721, 292] width 98 height 21
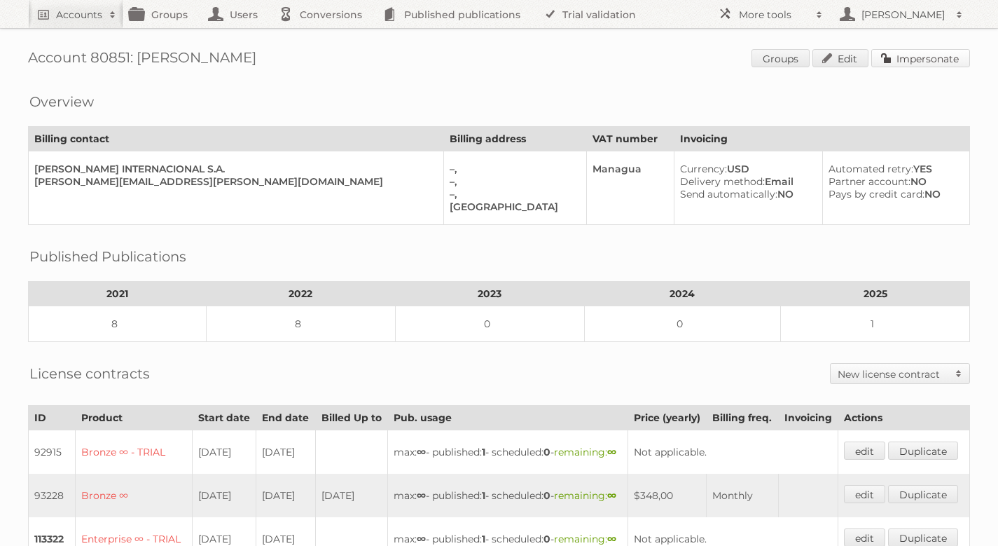
click at [925, 60] on link "Impersonate" at bounding box center [920, 58] width 99 height 18
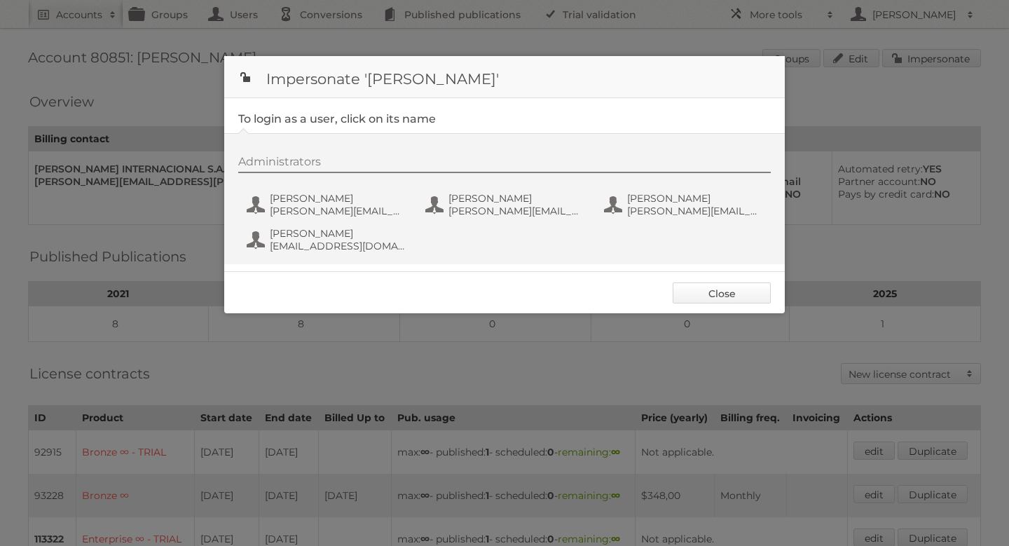
click at [707, 289] on link "Close" at bounding box center [721, 292] width 98 height 21
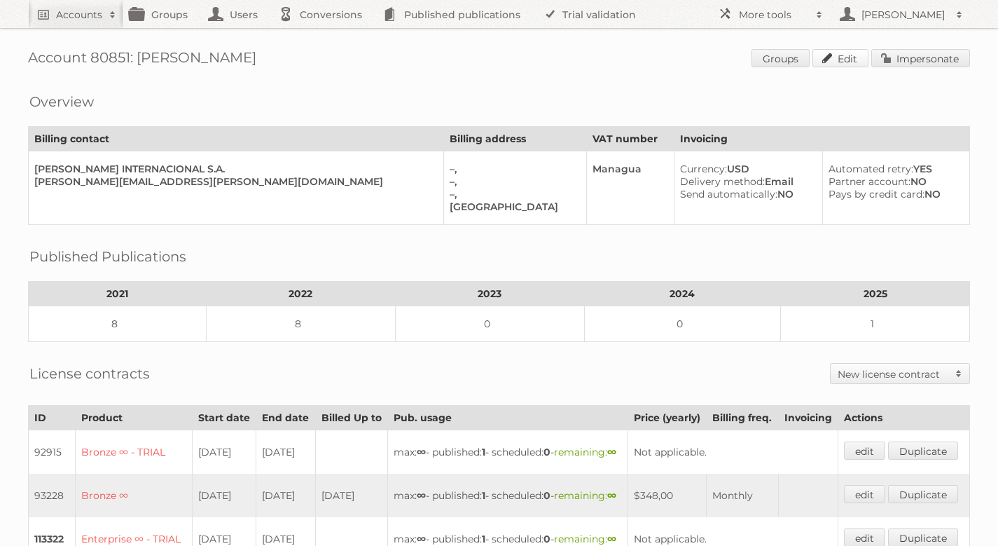
click at [846, 59] on link "Edit" at bounding box center [840, 58] width 56 height 18
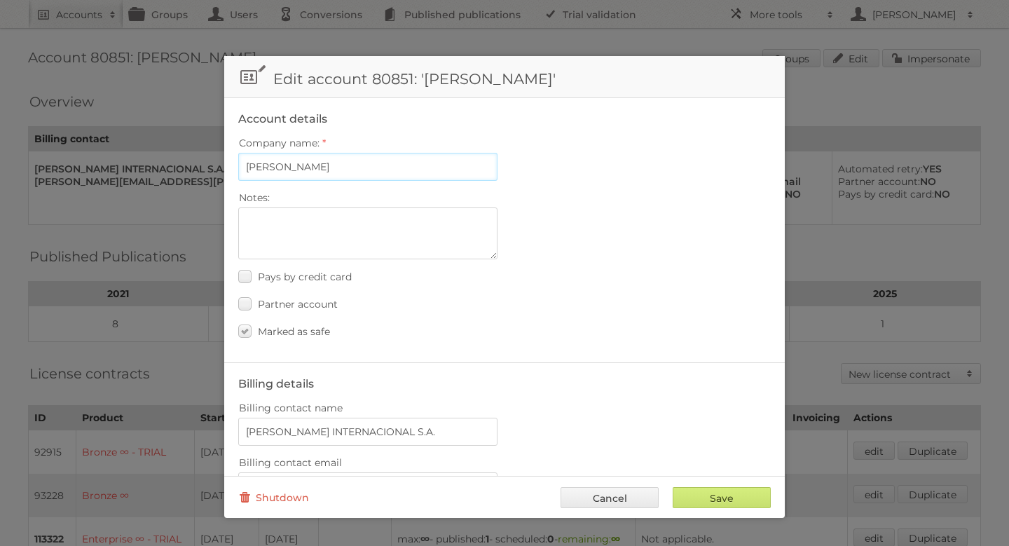
click at [380, 174] on input "Cristina Cabezas" at bounding box center [367, 167] width 259 height 28
click at [380, 174] on input "[PERSON_NAME]" at bounding box center [367, 167] width 259 height 28
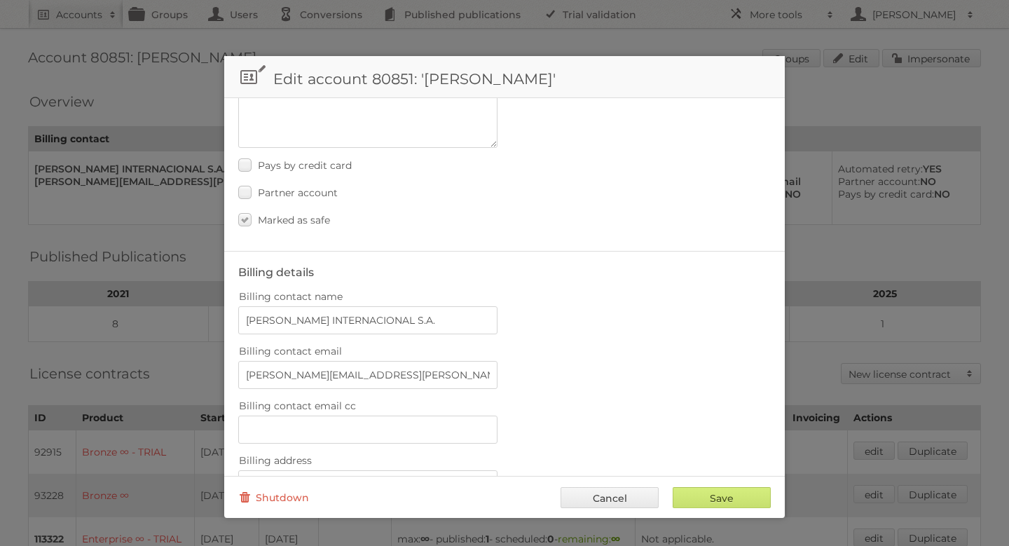
scroll to position [123, 0]
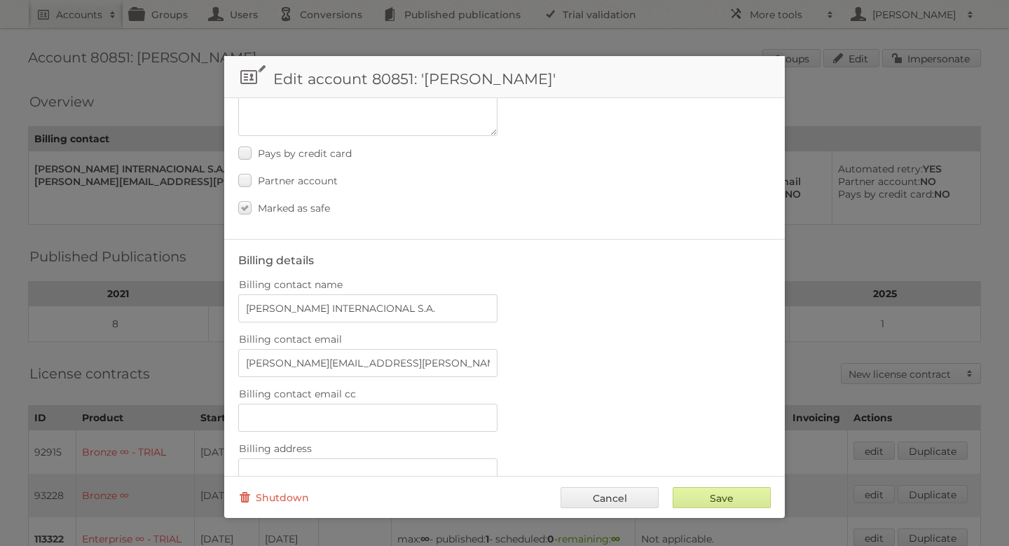
type input "[PERSON_NAME] Internacional S.A."
click at [703, 494] on input "Save" at bounding box center [721, 497] width 98 height 21
type input "..."
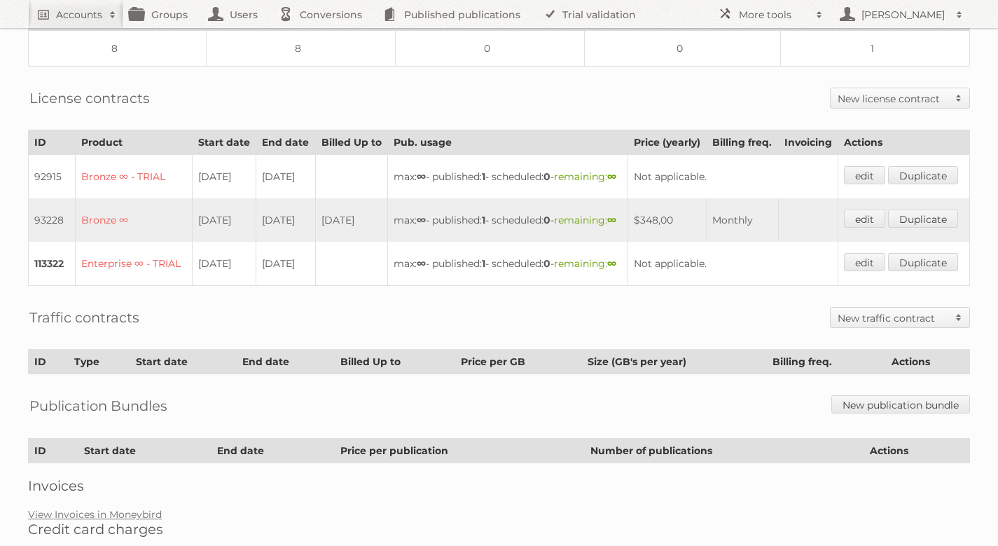
scroll to position [251, 0]
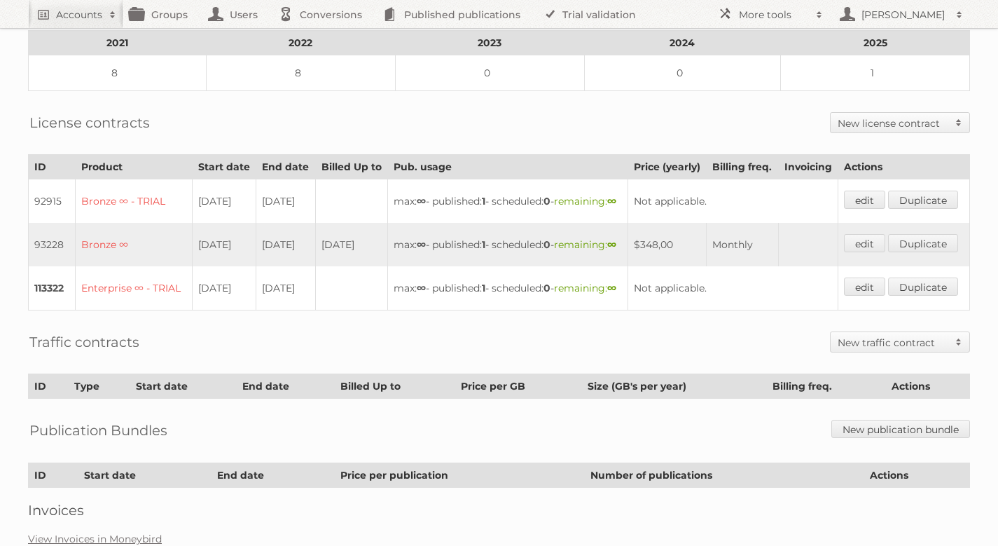
click at [923, 128] on div "License contracts New license contract Enterprise Bronze-2023 Silver-2023 Gold-…" at bounding box center [499, 122] width 942 height 35
click at [925, 120] on h2 "New license contract" at bounding box center [893, 123] width 111 height 14
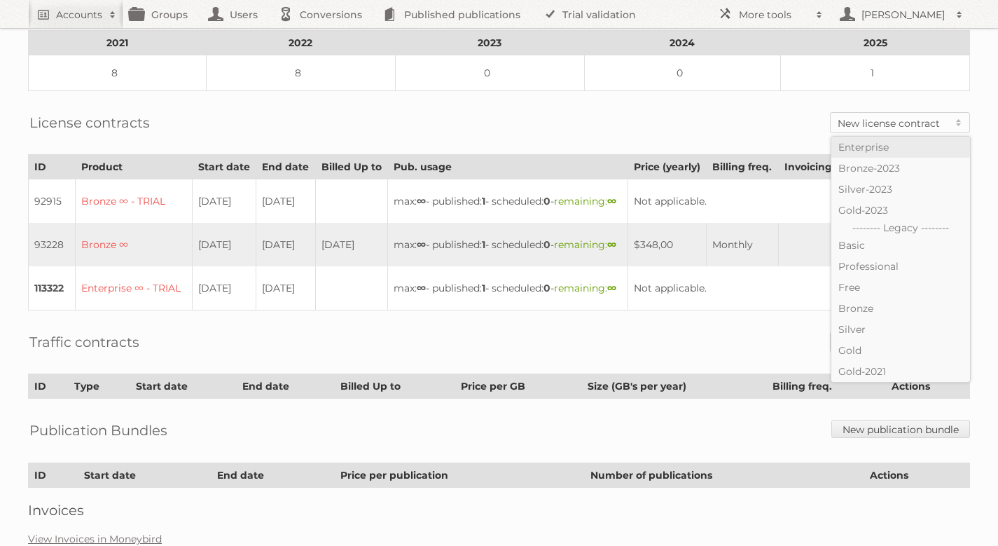
click at [885, 150] on link "Enterprise" at bounding box center [900, 147] width 139 height 21
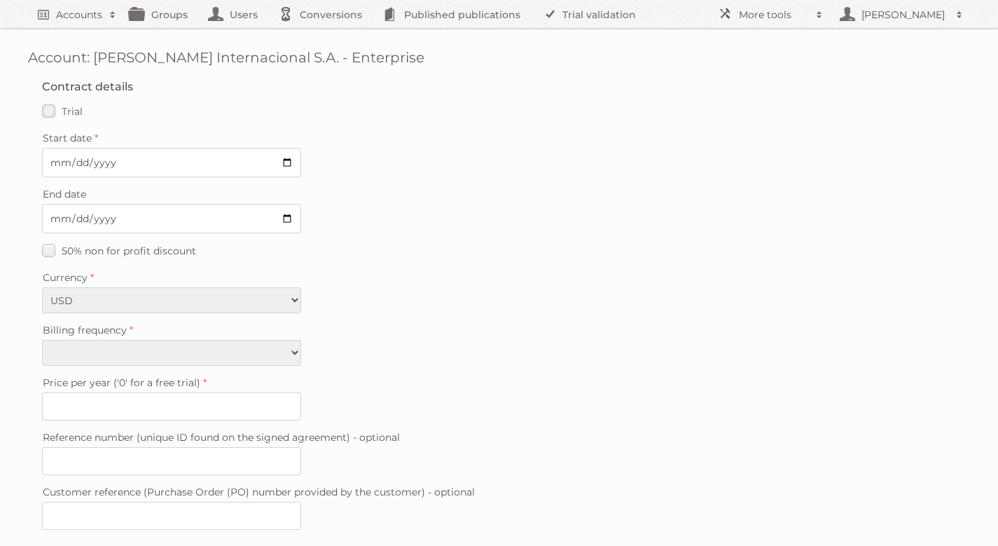
click at [59, 117] on label "Trial" at bounding box center [62, 111] width 41 height 20
click at [0, 0] on input "Trial" at bounding box center [0, 0] width 0 height 0
type input "0"
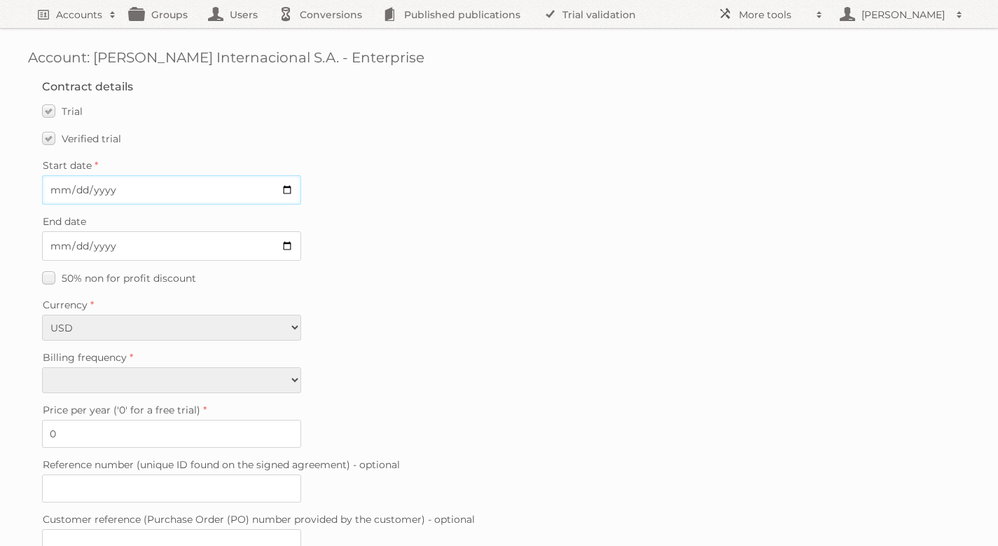
click at [151, 191] on input "Start date" at bounding box center [171, 189] width 259 height 29
click at [283, 183] on input "Start date" at bounding box center [171, 189] width 259 height 29
type input "2025-08-27"
click at [290, 245] on input "End date" at bounding box center [171, 245] width 259 height 29
type input "2025-09-30"
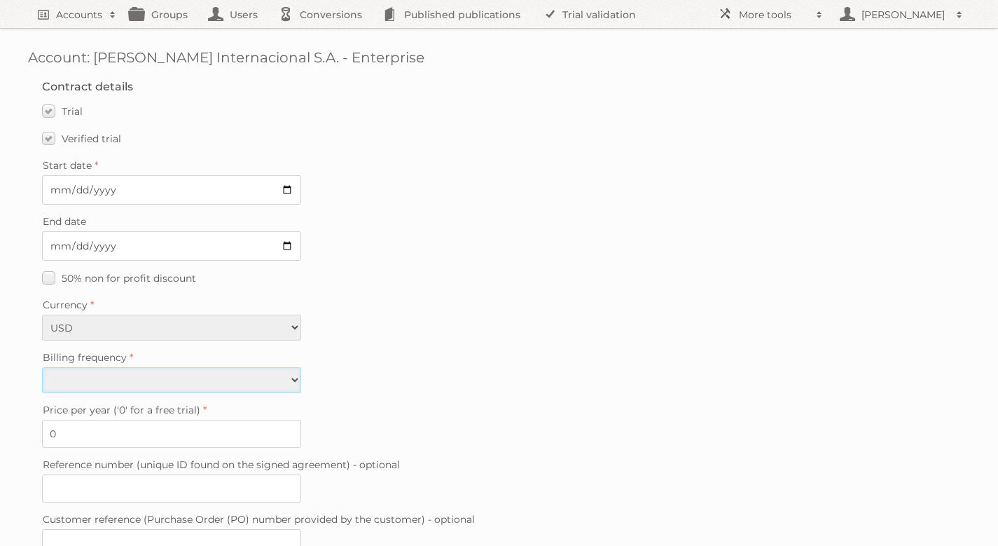
click at [223, 373] on select "Monthly Quarterly Yearly Every 2 years" at bounding box center [171, 380] width 259 height 26
select select "yearly"
click at [42, 367] on select "Monthly Quarterly Yearly Every 2 years" at bounding box center [171, 380] width 259 height 26
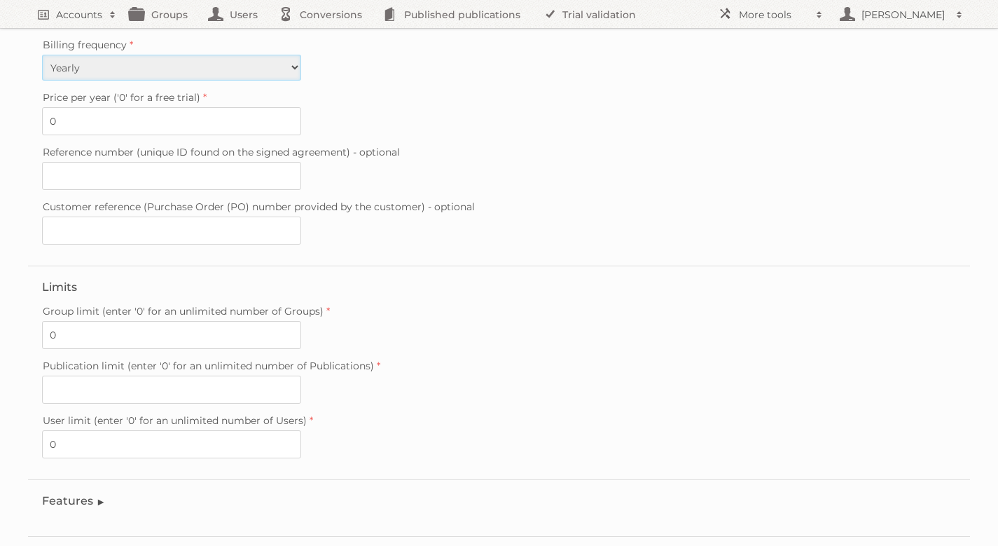
scroll to position [346, 0]
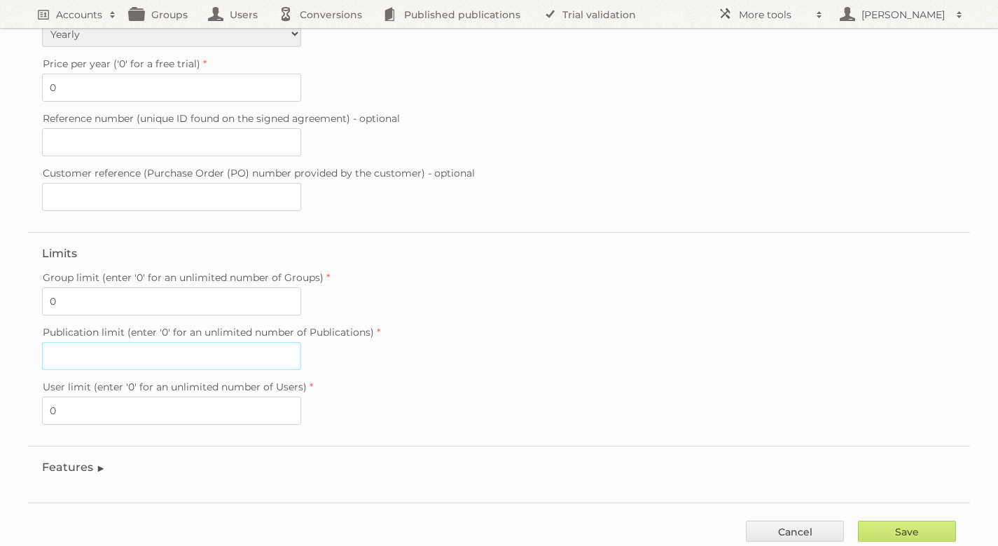
click at [234, 342] on input "Publication limit (enter '0' for an unlimited number of Publications)" at bounding box center [171, 356] width 259 height 28
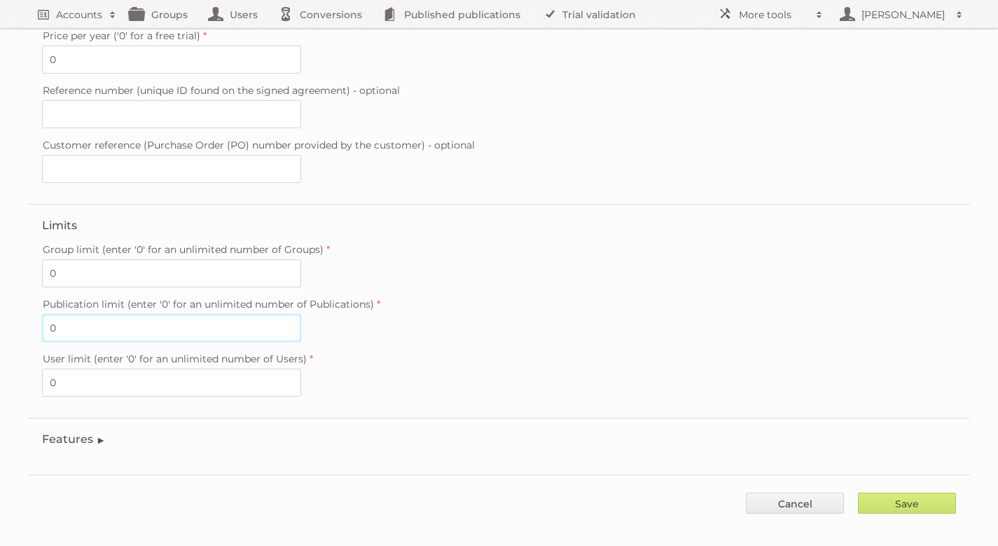
type input "0"
click at [96, 432] on legend "Features" at bounding box center [74, 438] width 64 height 13
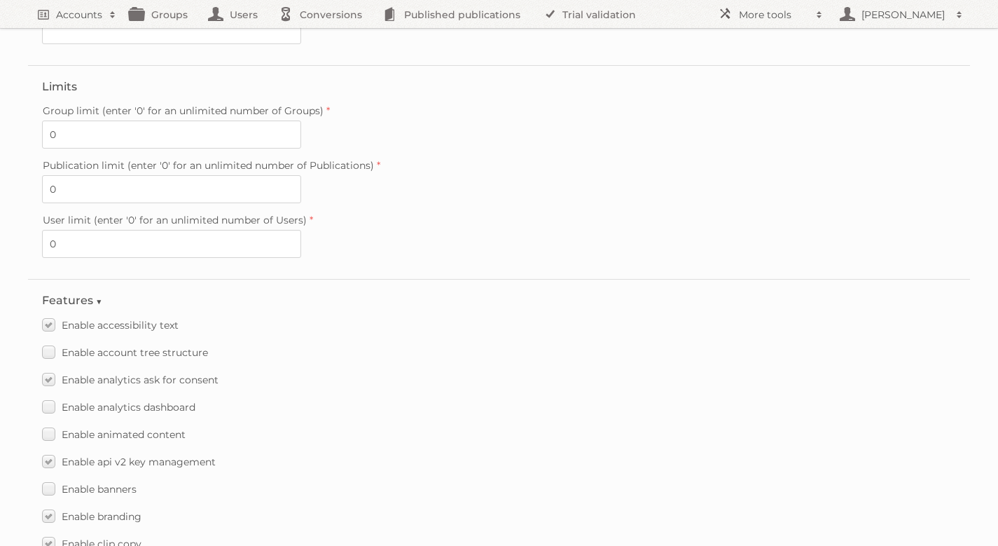
scroll to position [539, 0]
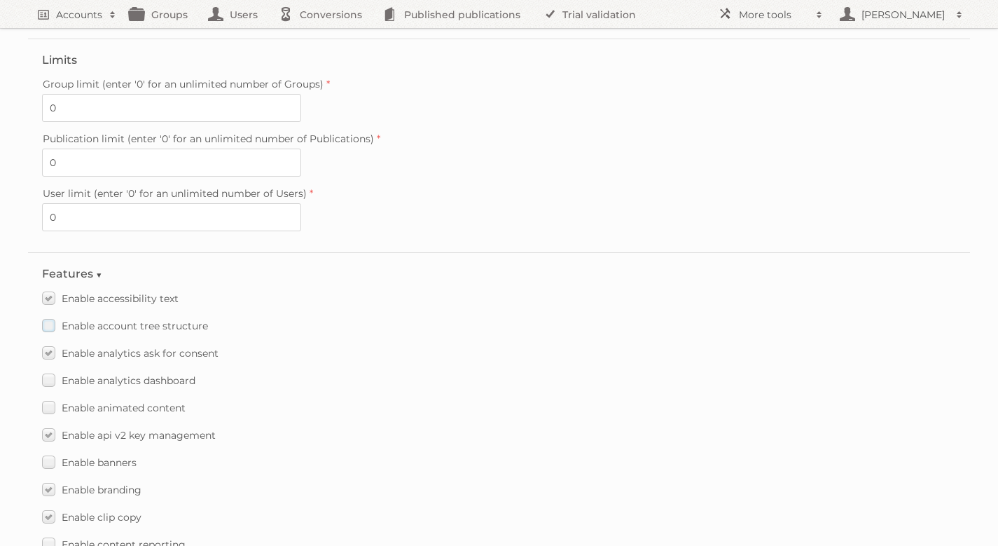
click at [54, 315] on label "Enable account tree structure" at bounding box center [125, 325] width 166 height 20
click at [0, 0] on input "Enable account tree structure" at bounding box center [0, 0] width 0 height 0
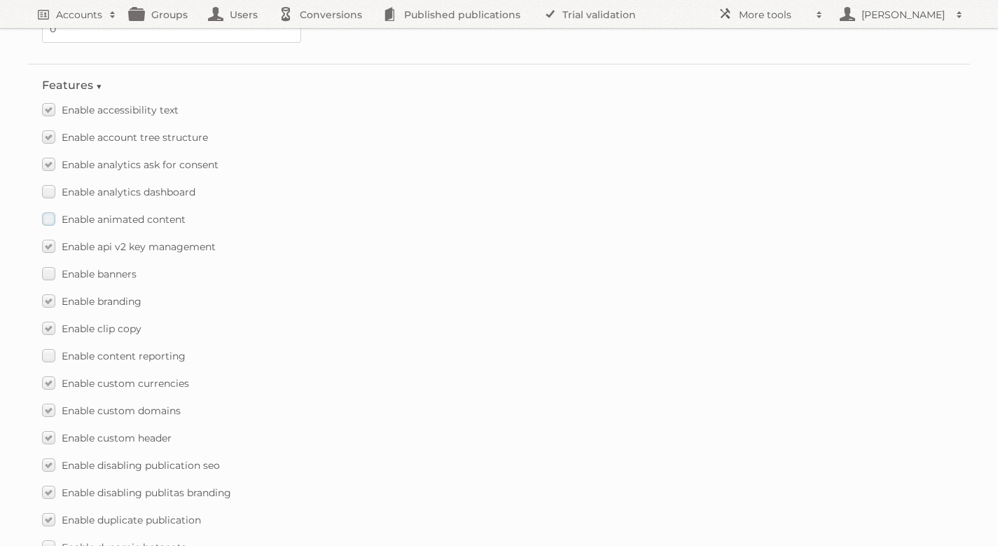
scroll to position [737, 0]
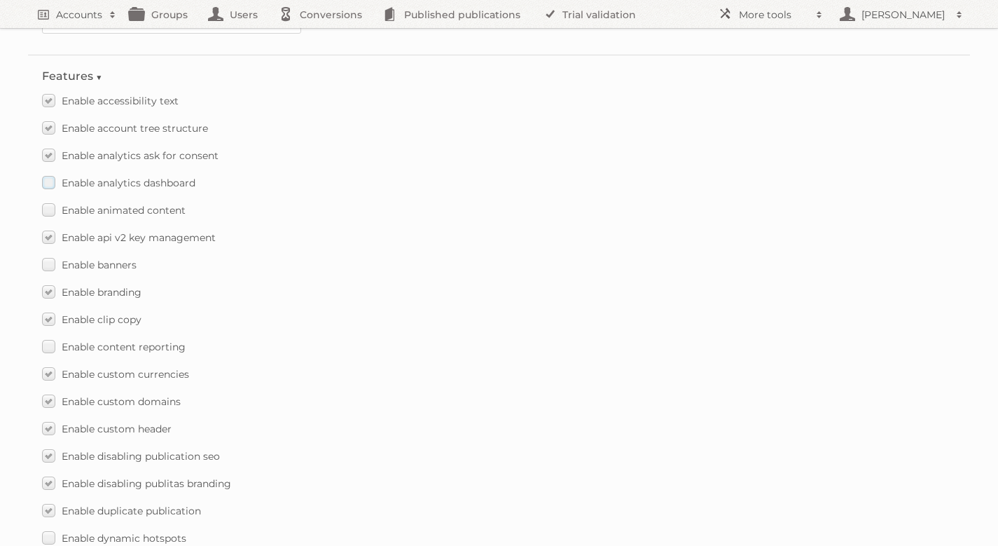
click at [48, 172] on label "Enable analytics dashboard" at bounding box center [118, 182] width 153 height 20
click at [0, 0] on input "Enable analytics dashboard" at bounding box center [0, 0] width 0 height 0
click at [55, 200] on label "Enable animated content" at bounding box center [114, 210] width 144 height 20
click at [0, 0] on input "Enable animated content" at bounding box center [0, 0] width 0 height 0
click at [58, 254] on label "Enable banners" at bounding box center [89, 264] width 95 height 20
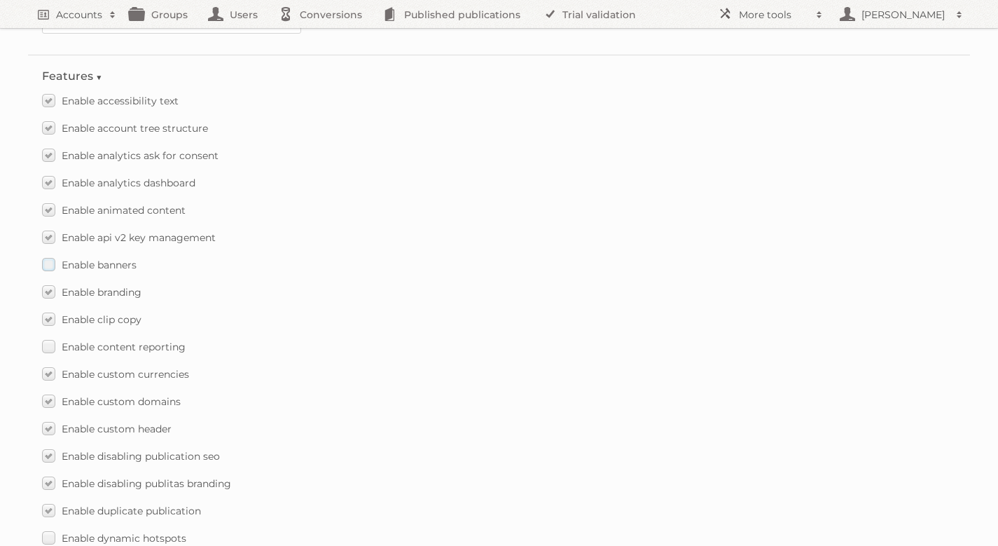
click at [0, 0] on input "Enable banners" at bounding box center [0, 0] width 0 height 0
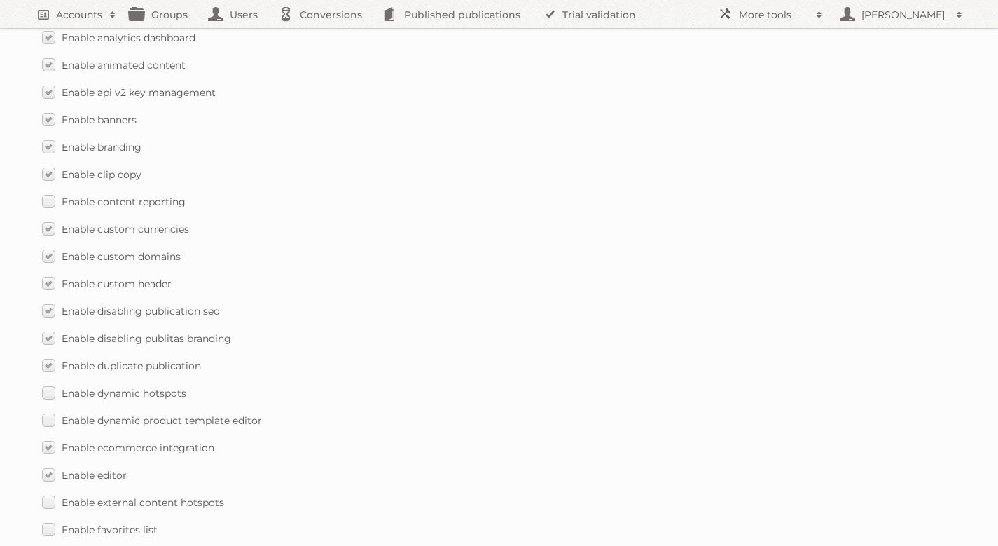
scroll to position [887, 0]
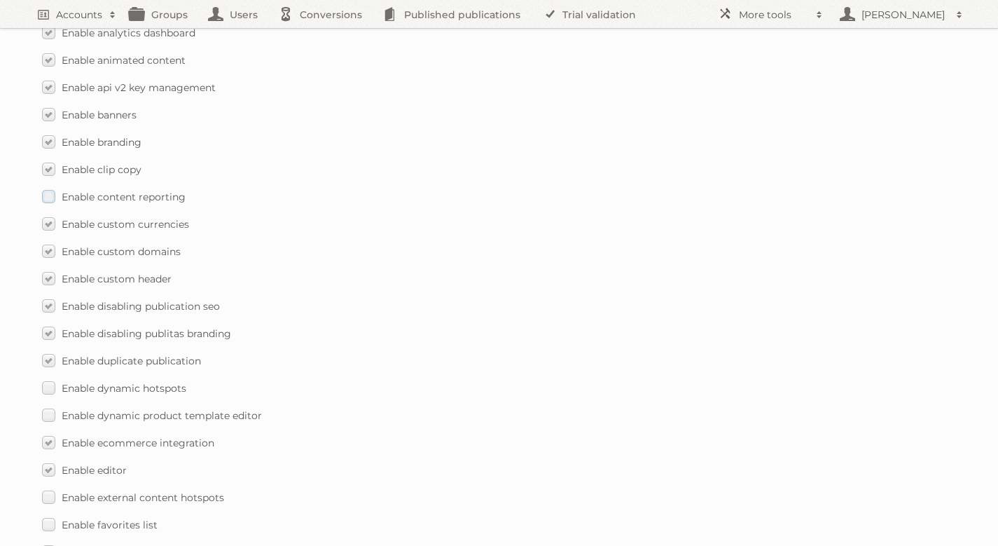
click at [87, 191] on span "Enable content reporting" at bounding box center [124, 197] width 124 height 13
click at [0, 0] on input "Enable content reporting" at bounding box center [0, 0] width 0 height 0
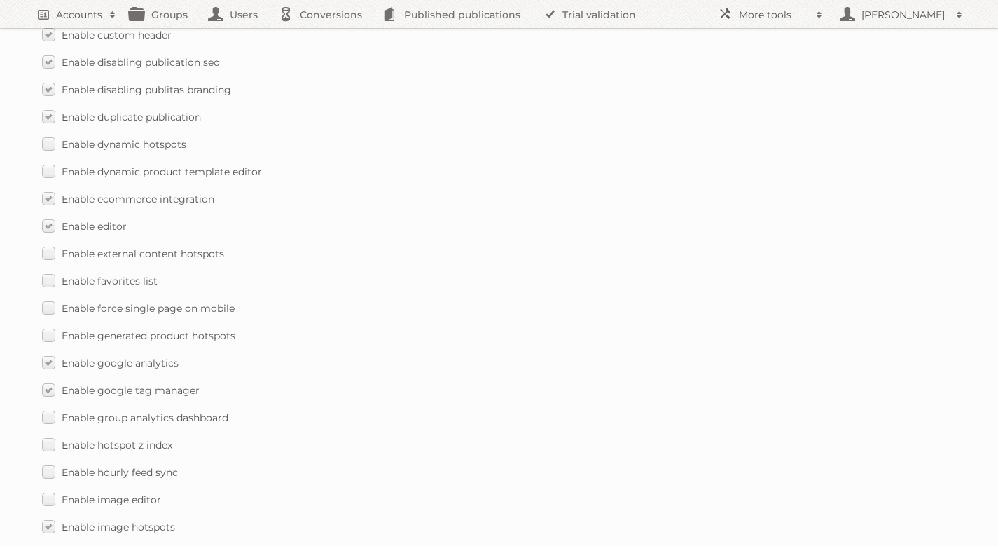
scroll to position [1132, 0]
click at [110, 246] on span "Enable external content hotspots" at bounding box center [143, 252] width 162 height 13
click at [0, 0] on input "Enable external content hotspots" at bounding box center [0, 0] width 0 height 0
click at [110, 273] on span "Enable favorites list" at bounding box center [110, 279] width 96 height 13
click at [0, 0] on input "Enable favorites list" at bounding box center [0, 0] width 0 height 0
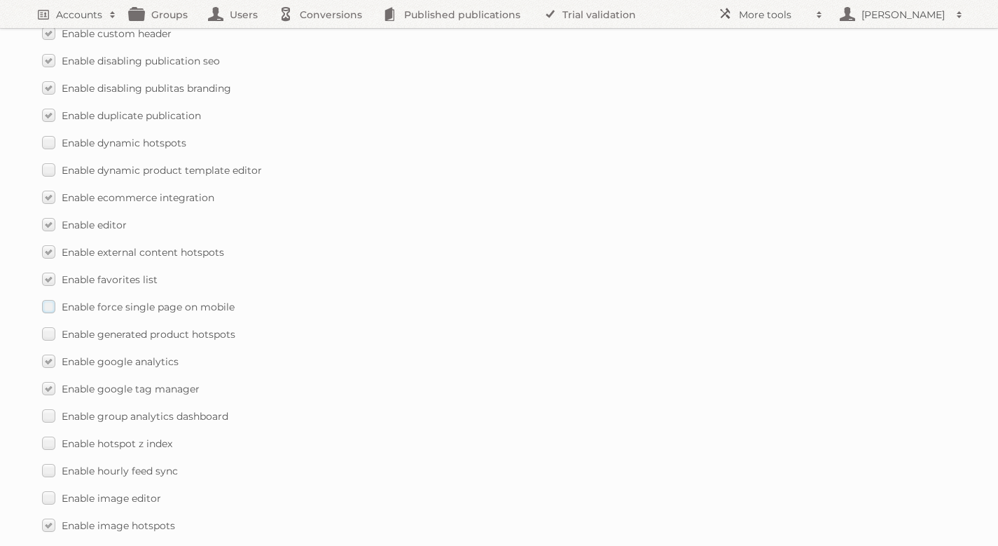
click at [111, 300] on span "Enable force single page on mobile" at bounding box center [148, 306] width 173 height 13
click at [0, 0] on input "Enable force single page on mobile" at bounding box center [0, 0] width 0 height 0
click at [111, 324] on label "Enable generated product hotspots" at bounding box center [138, 334] width 193 height 20
click at [0, 0] on input "Enable generated product hotspots" at bounding box center [0, 0] width 0 height 0
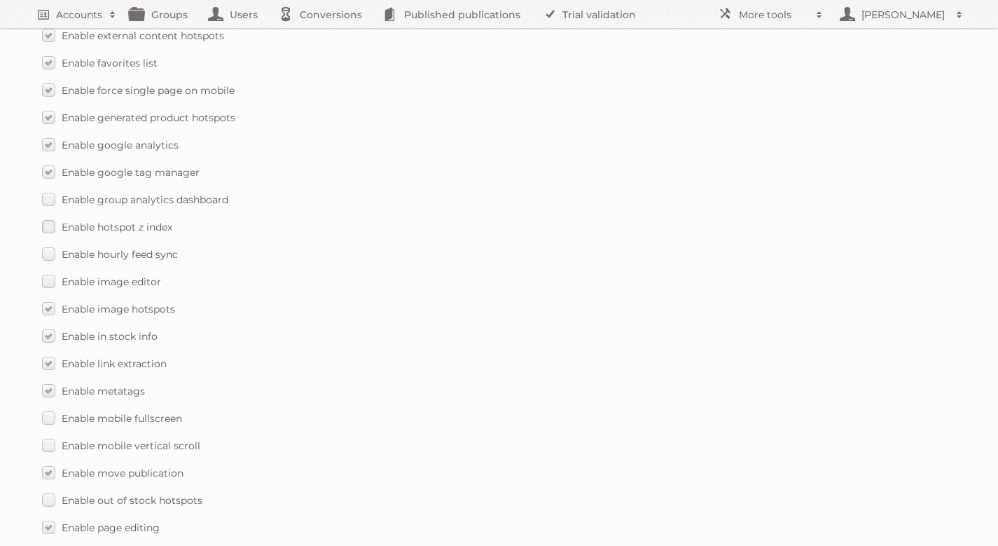
scroll to position [1364, 0]
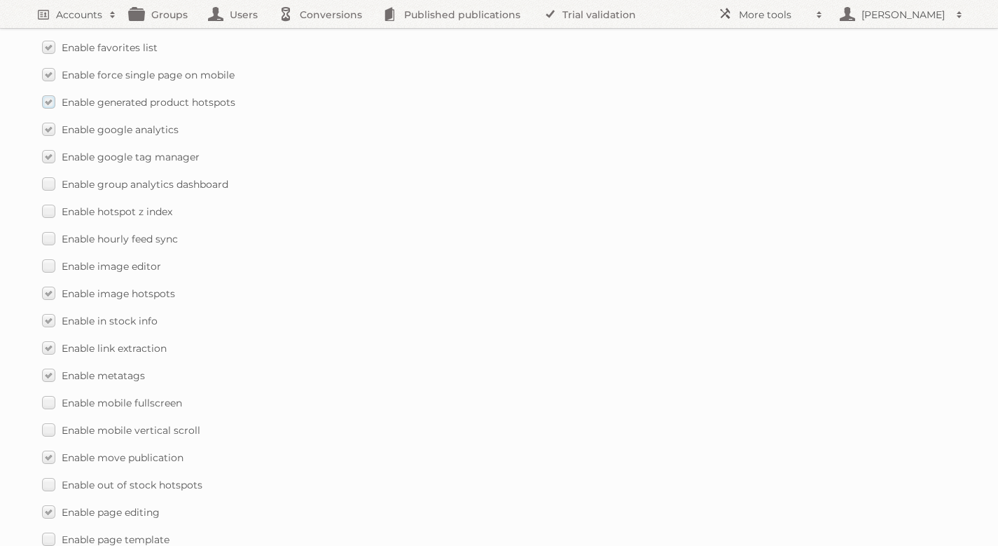
click at [118, 96] on span "Enable generated product hotspots" at bounding box center [149, 102] width 174 height 13
click at [0, 0] on input "Enable generated product hotspots" at bounding box center [0, 0] width 0 height 0
click at [92, 178] on span "Enable group analytics dashboard" at bounding box center [145, 184] width 167 height 13
click at [0, 0] on input "Enable group analytics dashboard" at bounding box center [0, 0] width 0 height 0
click at [92, 201] on label "Enable hotspot z index" at bounding box center [107, 211] width 130 height 20
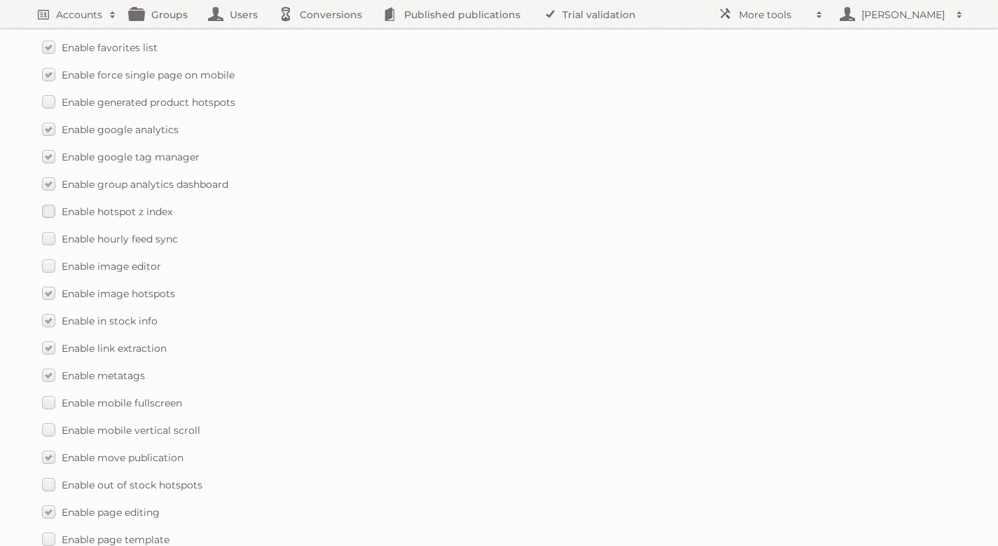
click at [0, 0] on input "Enable hotspot z index" at bounding box center [0, 0] width 0 height 0
click at [92, 233] on span "Enable hourly feed sync" at bounding box center [120, 239] width 116 height 13
click at [0, 0] on input "Enable hourly feed sync" at bounding box center [0, 0] width 0 height 0
click at [96, 256] on label "Enable image editor" at bounding box center [101, 266] width 119 height 20
click at [0, 0] on input "Enable image editor" at bounding box center [0, 0] width 0 height 0
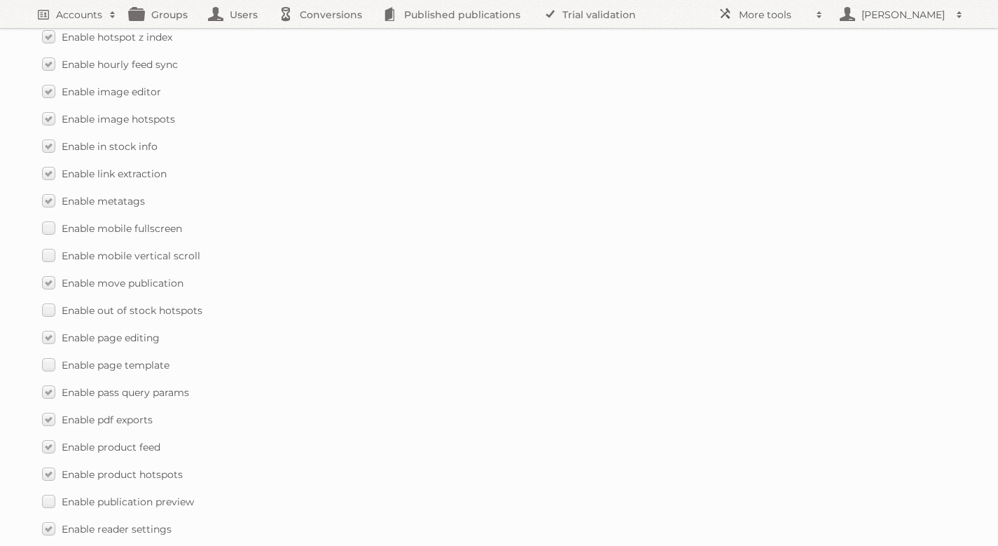
scroll to position [1542, 0]
click at [106, 219] on span "Enable mobile fullscreen" at bounding box center [122, 225] width 120 height 13
click at [0, 0] on input "Enable mobile fullscreen" at bounding box center [0, 0] width 0 height 0
click at [106, 247] on label "Enable mobile vertical scroll" at bounding box center [121, 252] width 158 height 20
click at [0, 0] on input "Enable mobile vertical scroll" at bounding box center [0, 0] width 0 height 0
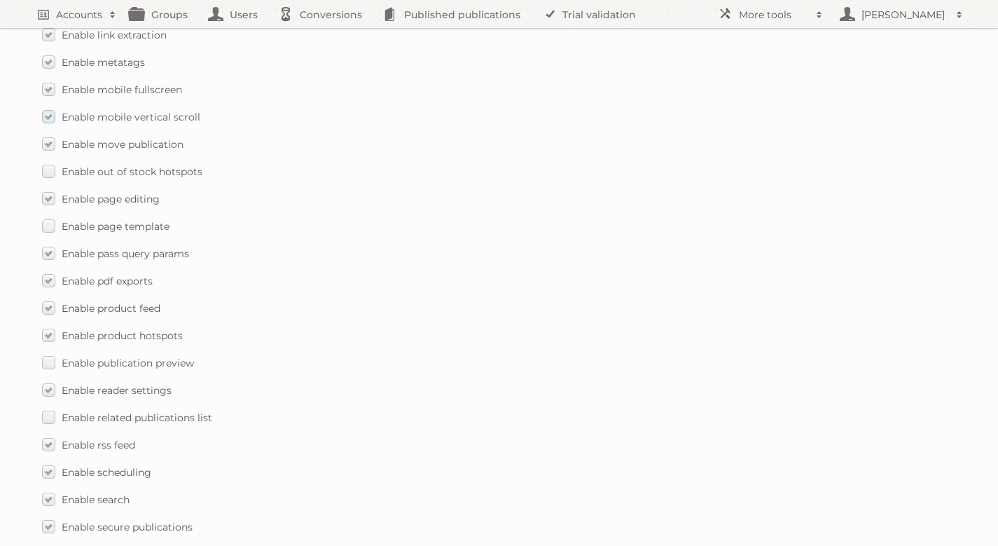
scroll to position [1684, 0]
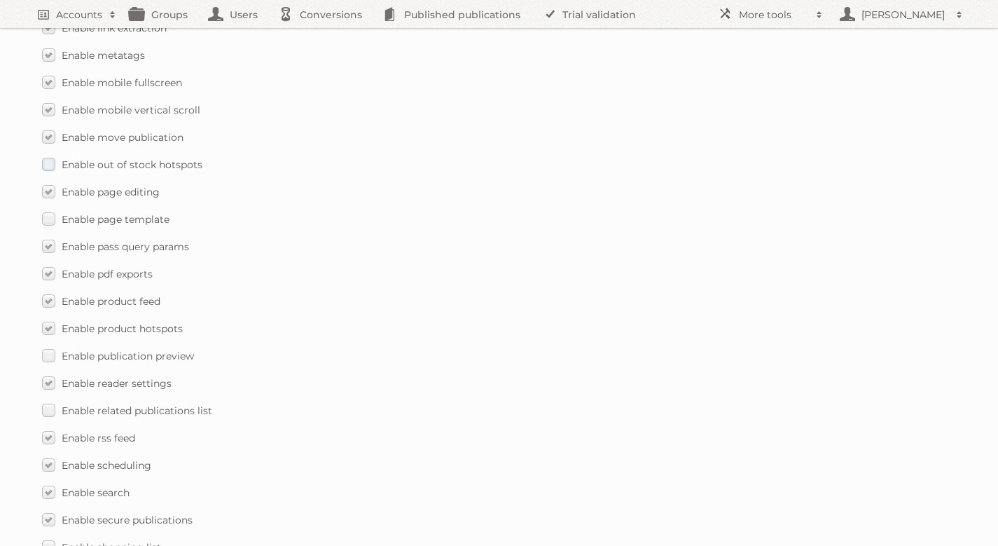
click at [137, 158] on span "Enable out of stock hotspots" at bounding box center [132, 164] width 141 height 13
click at [0, 0] on input "Enable out of stock hotspots" at bounding box center [0, 0] width 0 height 0
click at [128, 213] on span "Enable page template" at bounding box center [116, 219] width 108 height 13
click at [0, 0] on input "Enable page template" at bounding box center [0, 0] width 0 height 0
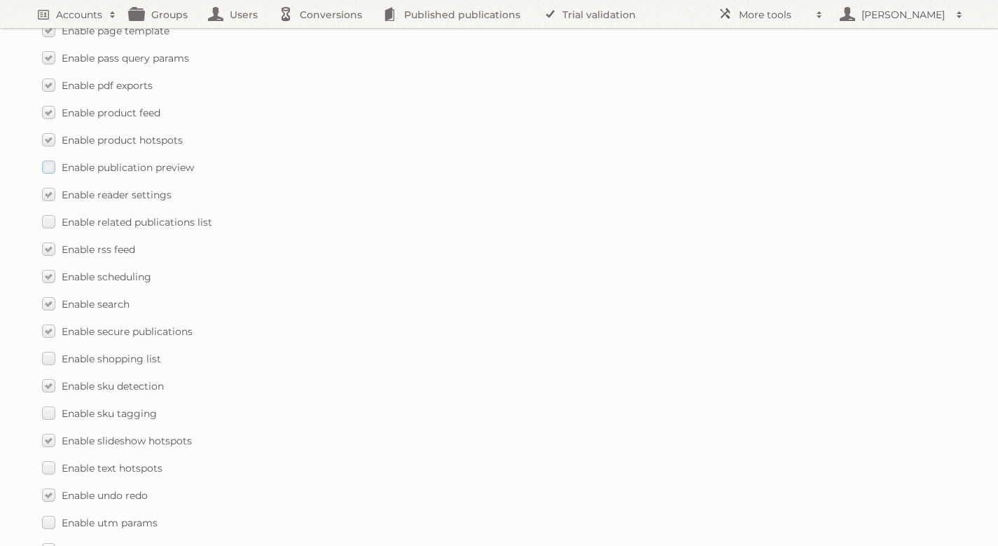
scroll to position [1882, 0]
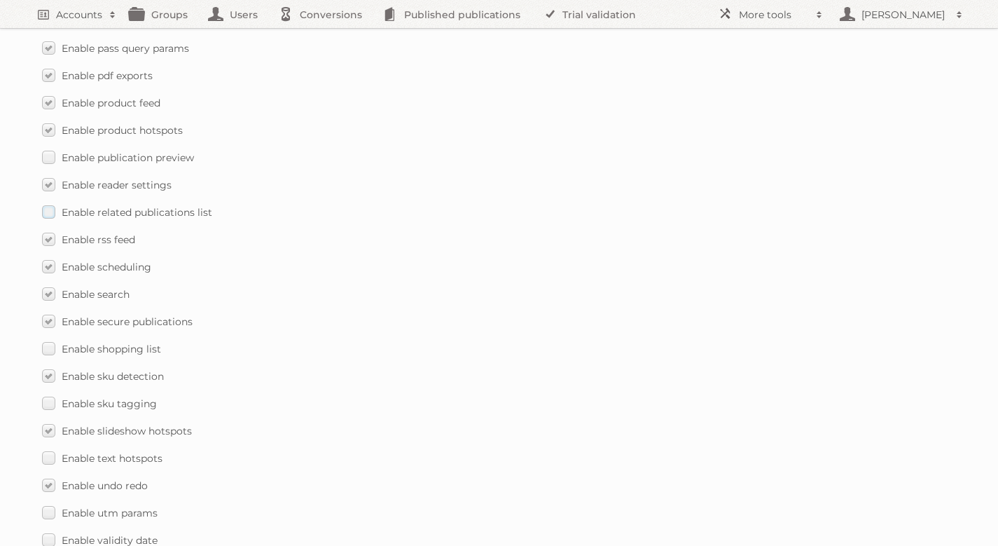
click at [132, 206] on span "Enable related publications list" at bounding box center [137, 212] width 151 height 13
click at [0, 0] on input "Enable related publications list" at bounding box center [0, 0] width 0 height 0
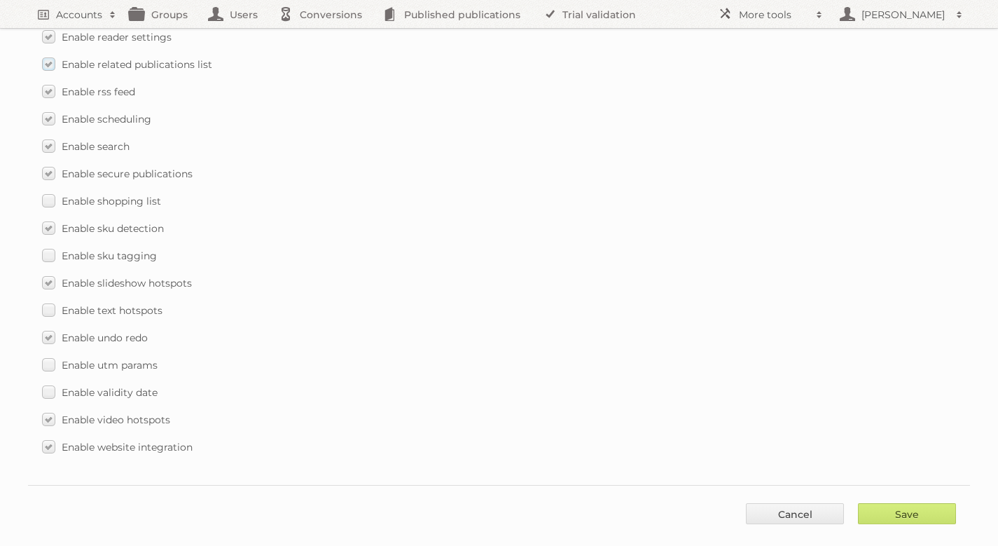
scroll to position [2040, 0]
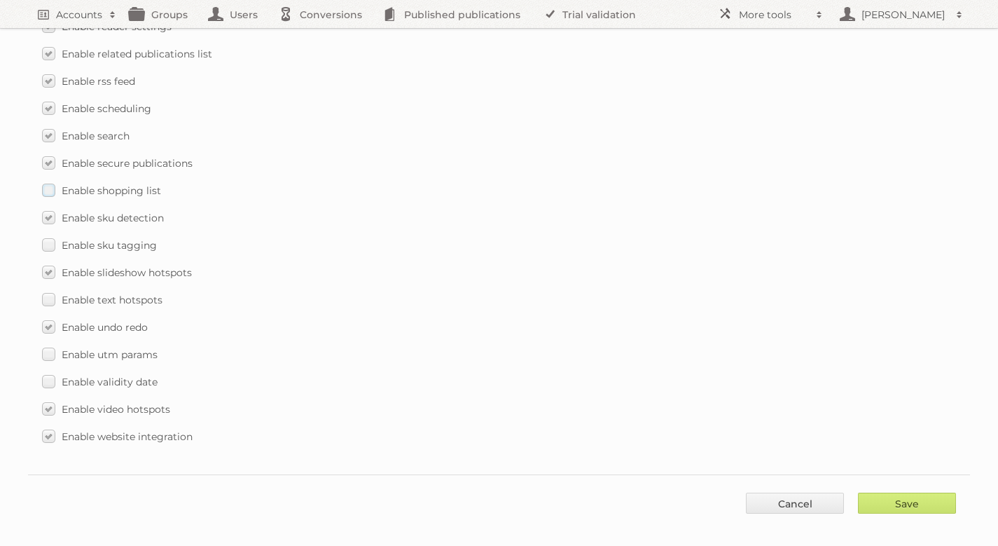
click at [126, 184] on span "Enable shopping list" at bounding box center [111, 190] width 99 height 13
click at [0, 0] on input "Enable shopping list" at bounding box center [0, 0] width 0 height 0
click at [130, 240] on label "Enable sku tagging" at bounding box center [99, 245] width 115 height 20
click at [0, 0] on input "Enable sku tagging" at bounding box center [0, 0] width 0 height 0
click at [132, 295] on label "Enable text hotspots" at bounding box center [102, 299] width 120 height 20
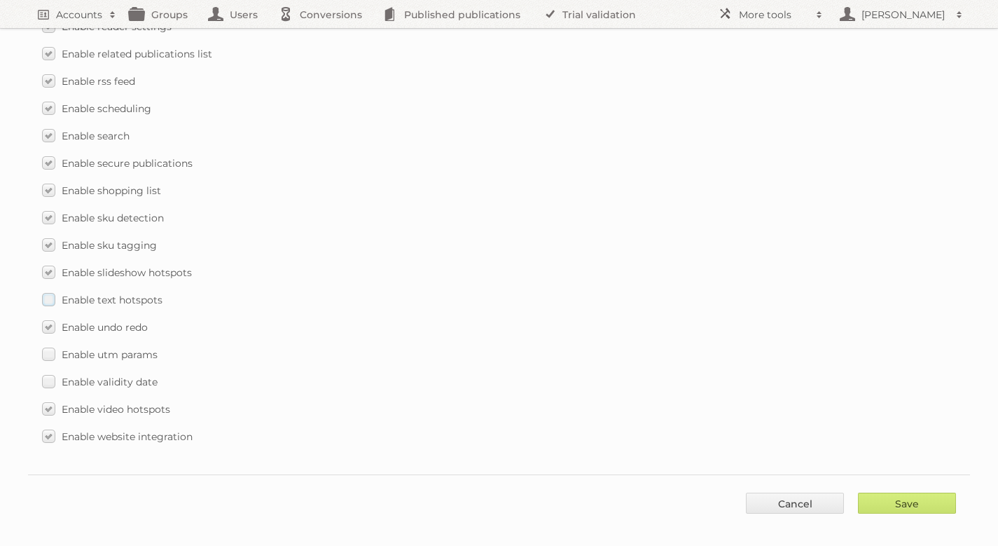
click at [0, 0] on input "Enable text hotspots" at bounding box center [0, 0] width 0 height 0
click at [132, 350] on label "Enable utm params" at bounding box center [100, 354] width 116 height 20
click at [0, 0] on input "Enable utm params" at bounding box center [0, 0] width 0 height 0
click at [135, 375] on span "Enable validity date" at bounding box center [110, 381] width 96 height 13
click at [0, 0] on input "Enable validity date" at bounding box center [0, 0] width 0 height 0
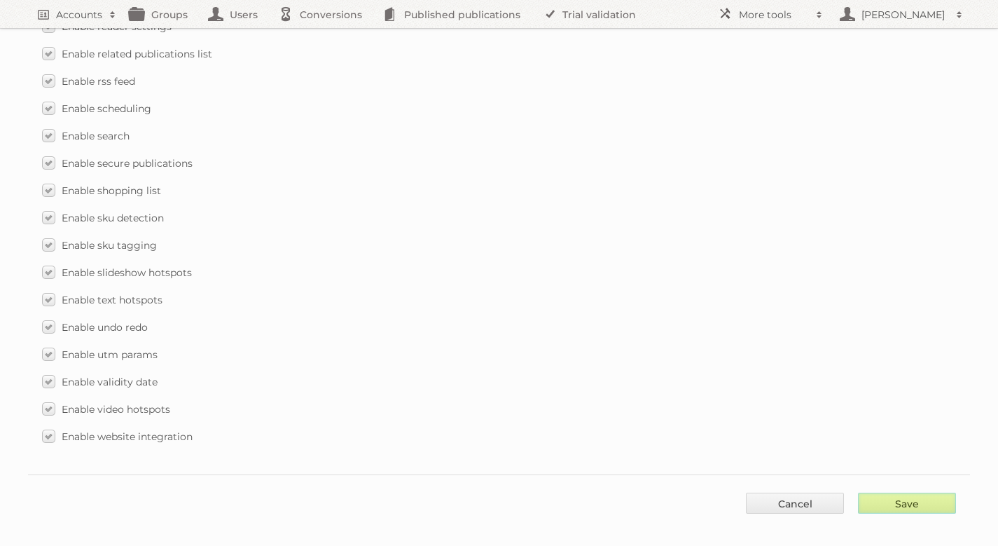
click at [883, 492] on input "Save" at bounding box center [907, 502] width 98 height 21
type input "..."
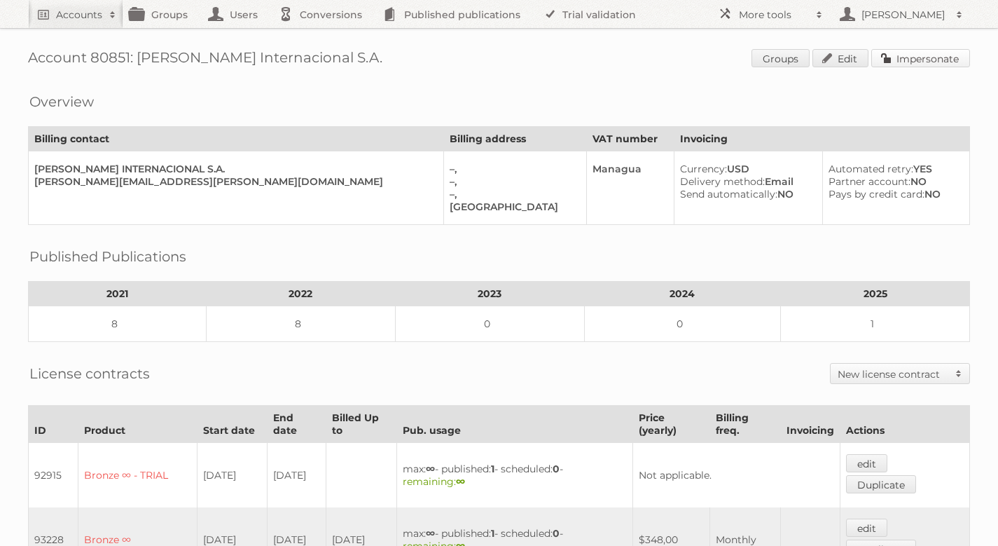
click at [922, 55] on link "Impersonate" at bounding box center [920, 58] width 99 height 18
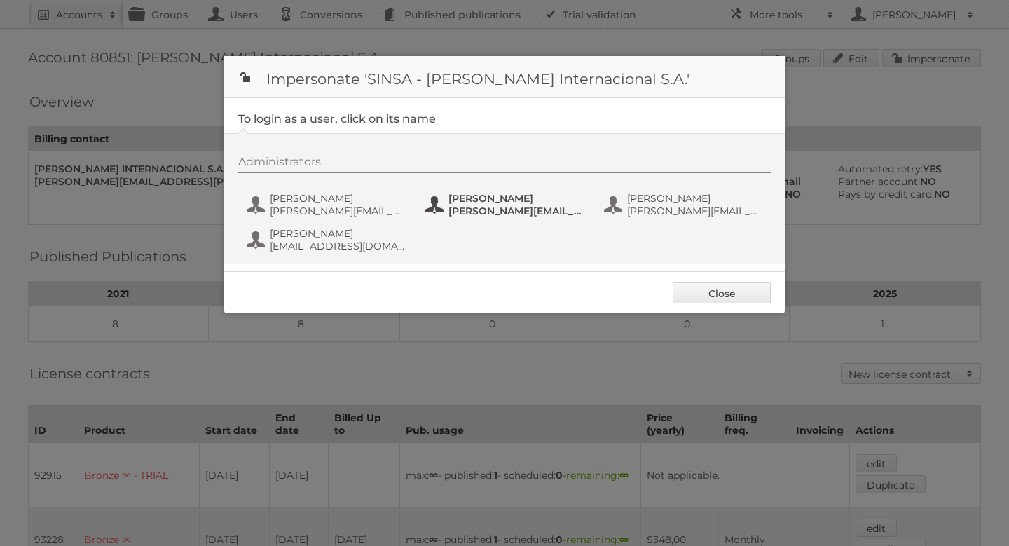
click at [440, 201] on button "Cristina Cabezas reyna.cabezas@sinsa.com.ni" at bounding box center [506, 205] width 165 height 28
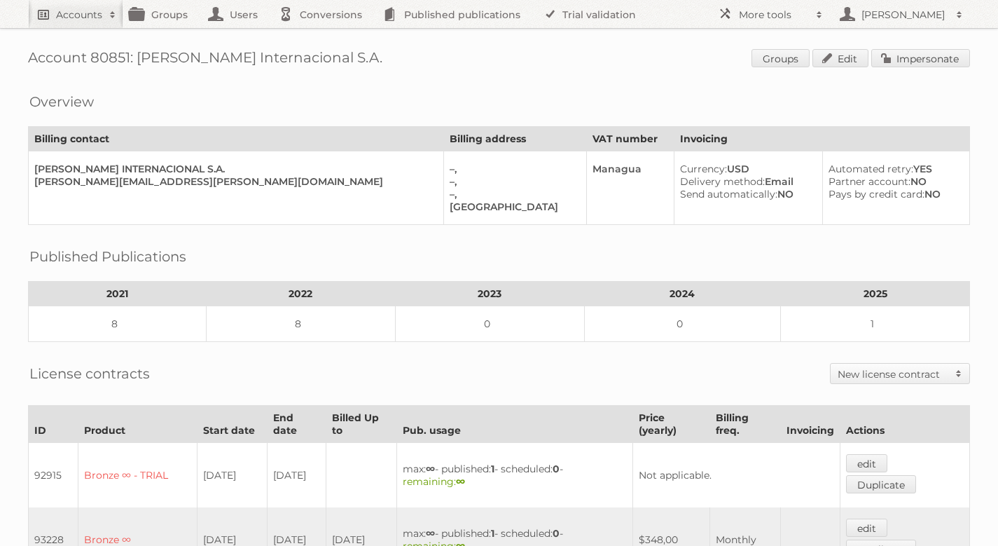
click at [71, 19] on h2 "Accounts" at bounding box center [79, 15] width 46 height 14
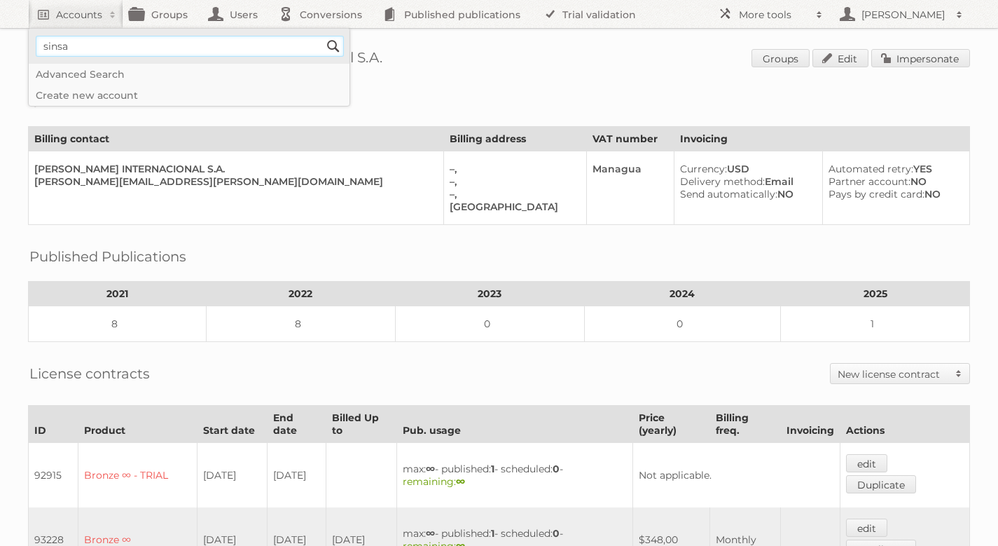
type input"] "sinsa"
click at [323, 36] on input "Search" at bounding box center [333, 46] width 21 height 21
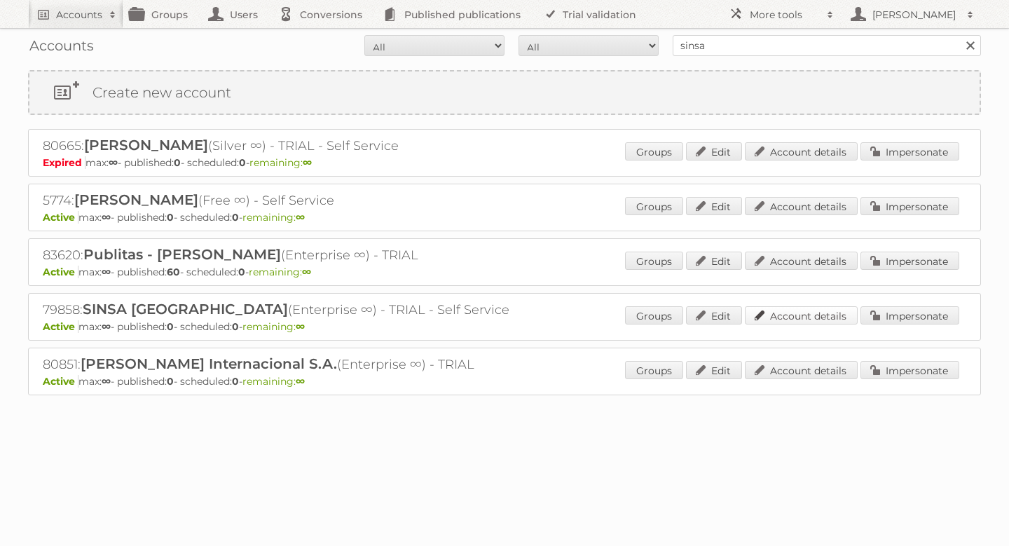
click at [824, 317] on link "Account details" at bounding box center [801, 315] width 113 height 18
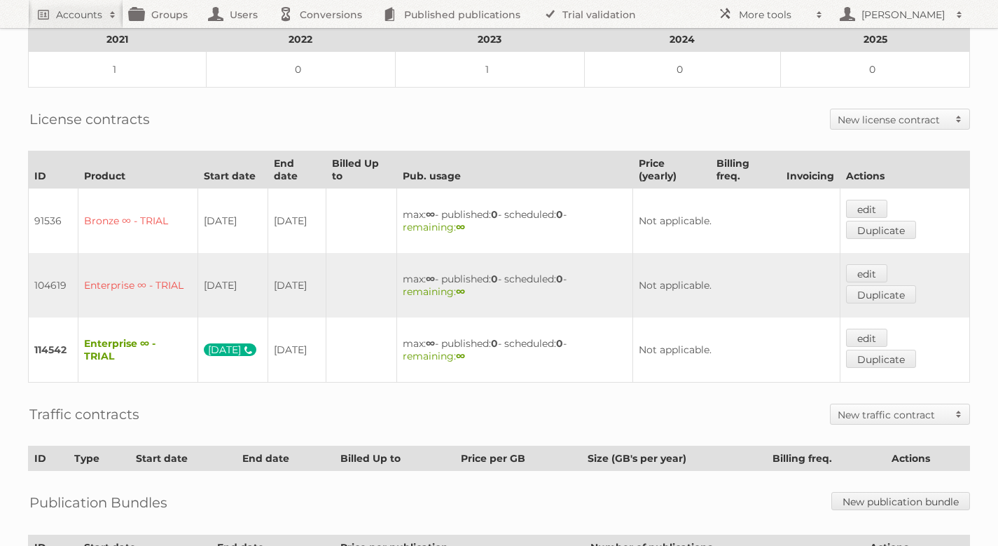
scroll to position [266, 0]
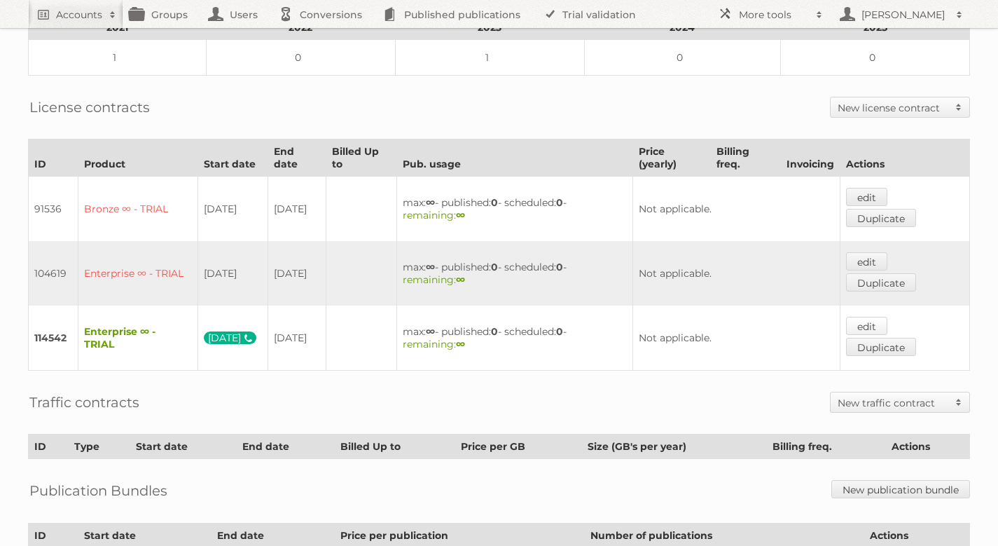
click at [883, 317] on link "edit" at bounding box center [866, 326] width 41 height 18
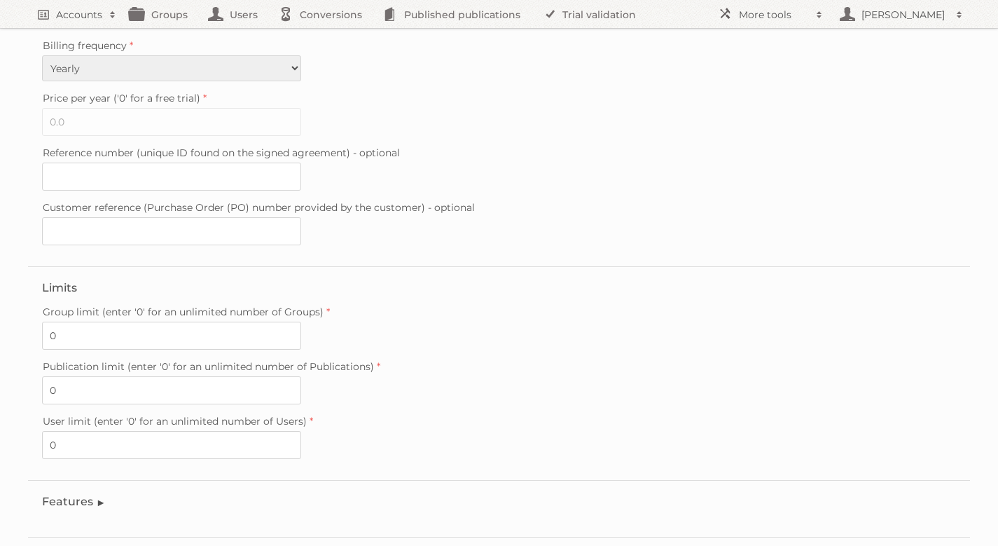
scroll to position [377, 0]
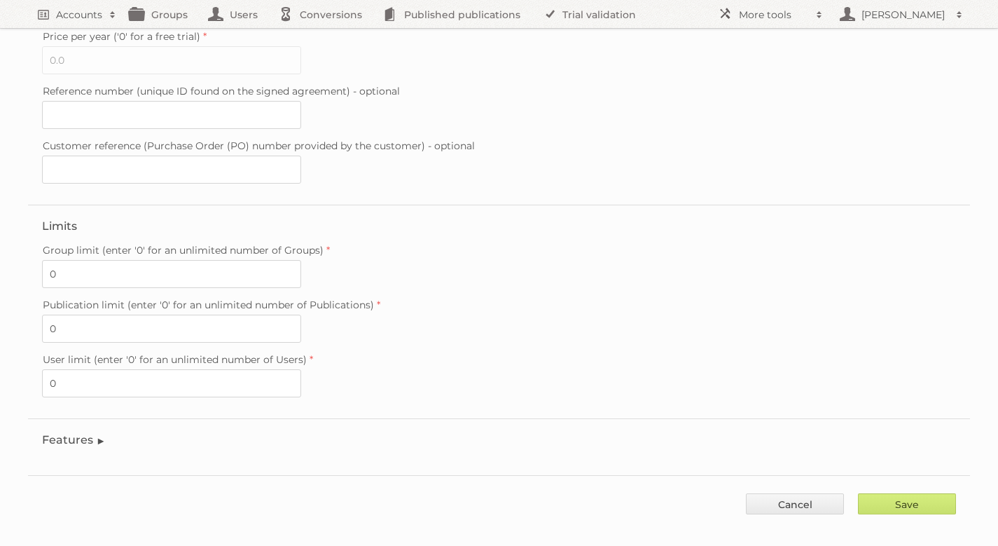
click at [105, 423] on fieldset "Features Enable accessibility text Enable account tree structure Enable analyti…" at bounding box center [499, 443] width 942 height 50
click at [91, 433] on legend "Features" at bounding box center [74, 439] width 64 height 13
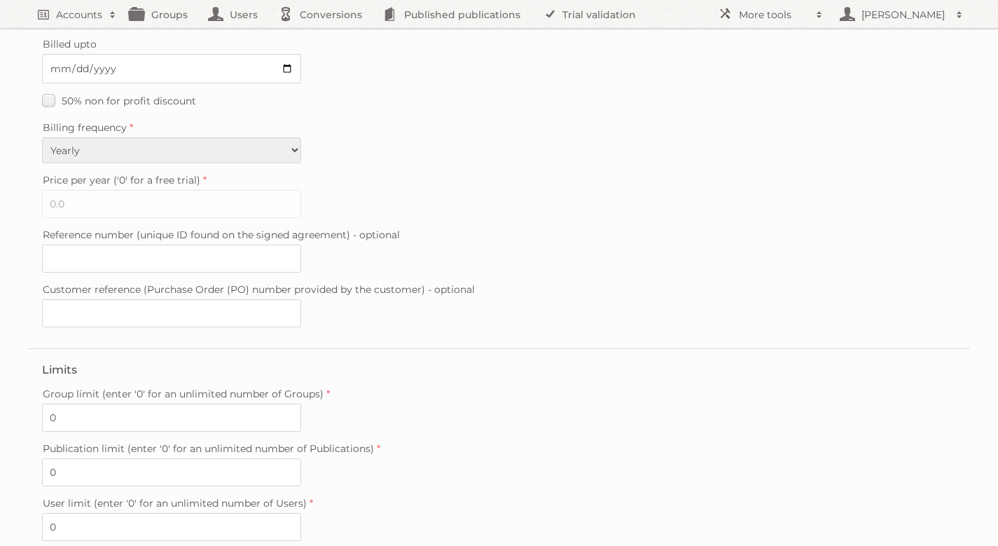
scroll to position [0, 0]
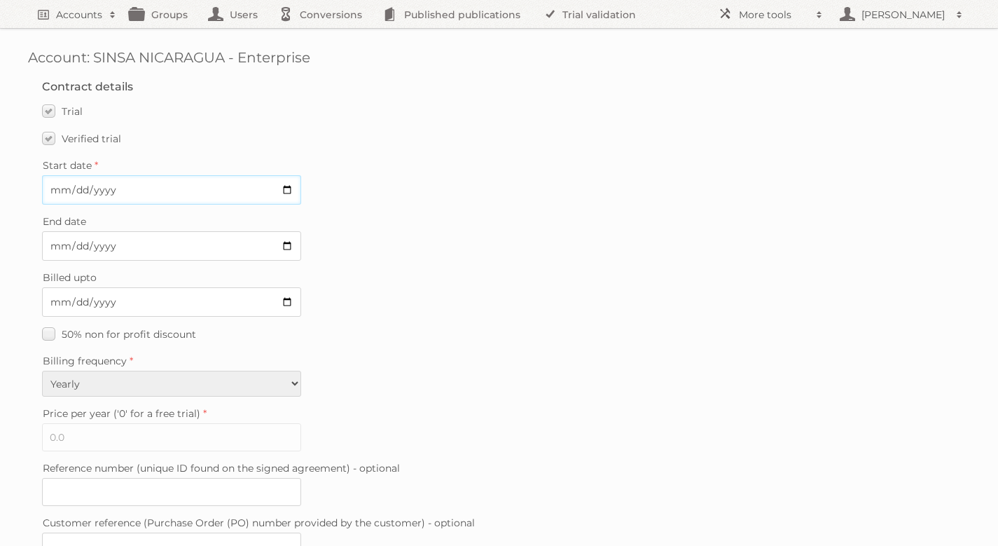
click at [288, 190] on input "2025-08-27" at bounding box center [171, 189] width 259 height 29
type input "2025-08-26"
click at [284, 237] on input "2025-09-30" at bounding box center [171, 245] width 259 height 29
type input "2025-08-26"
click at [362, 324] on div "50% non for profit discount" at bounding box center [499, 334] width 914 height 20
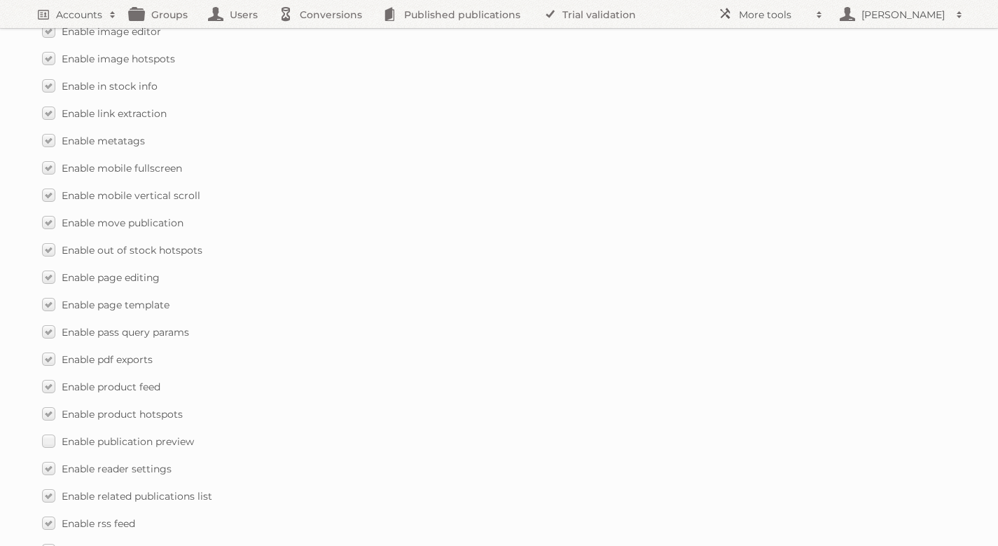
scroll to position [2043, 0]
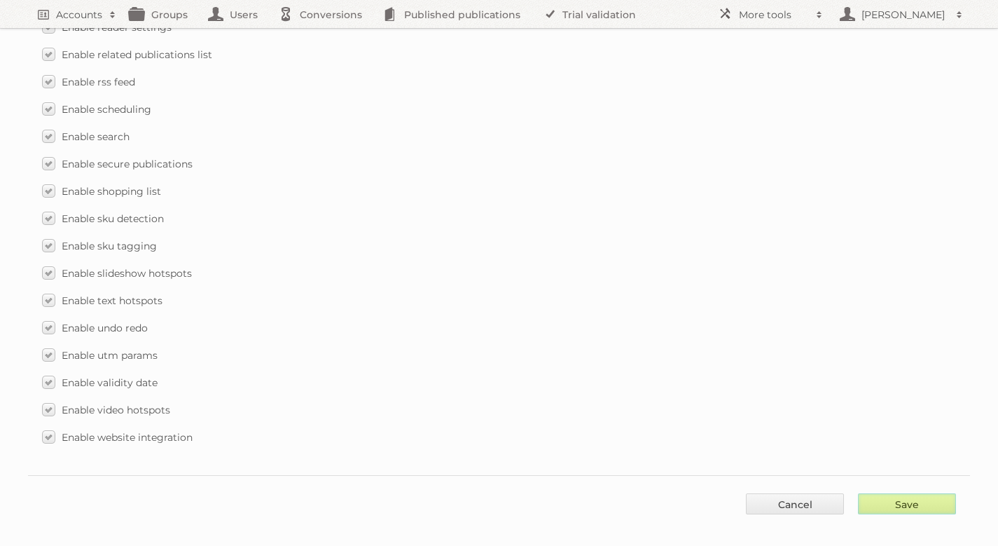
click at [940, 494] on input "Save" at bounding box center [907, 503] width 98 height 21
type input "..."
